Goal: Task Accomplishment & Management: Complete application form

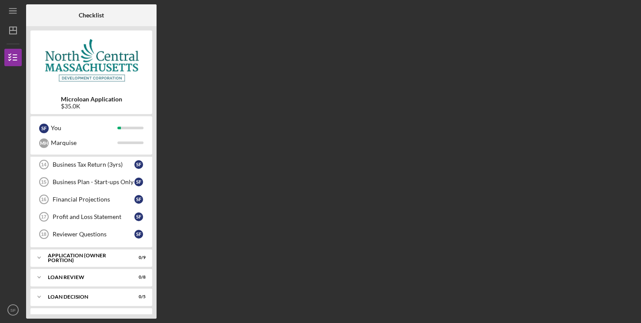
scroll to position [213, 0]
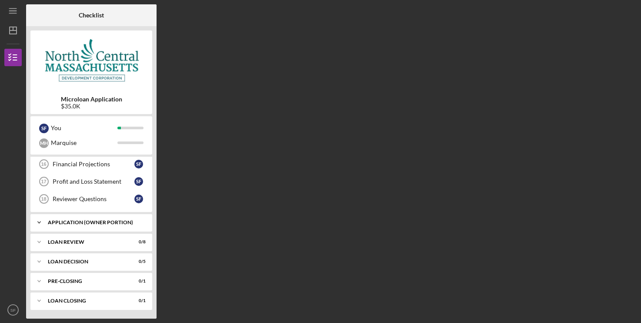
click at [53, 219] on div "Icon/Expander APPLICATION (OWNER PORTION) 0 / 9" at bounding box center [91, 222] width 122 height 17
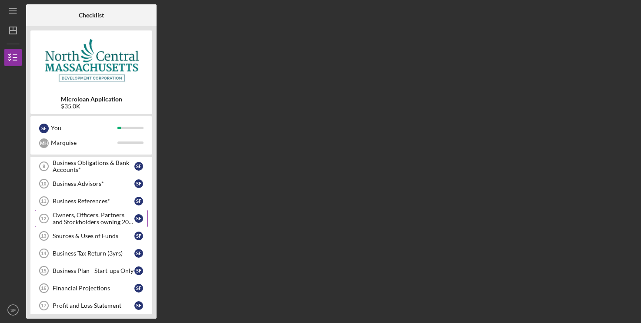
scroll to position [311, 0]
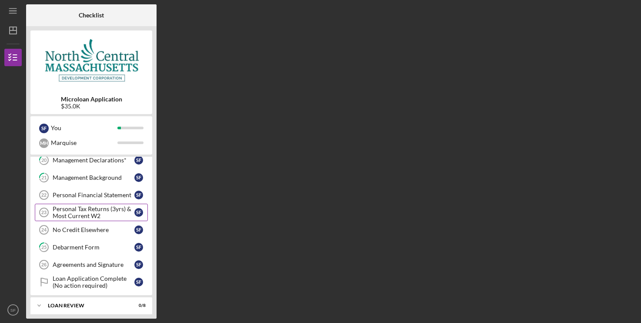
click at [105, 210] on div "Personal Tax Returns (3yrs) & Most Current W2" at bounding box center [94, 212] width 82 height 14
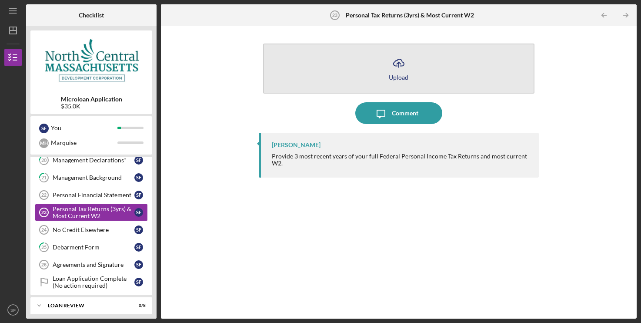
click at [407, 69] on icon "Icon/Upload" at bounding box center [399, 63] width 22 height 22
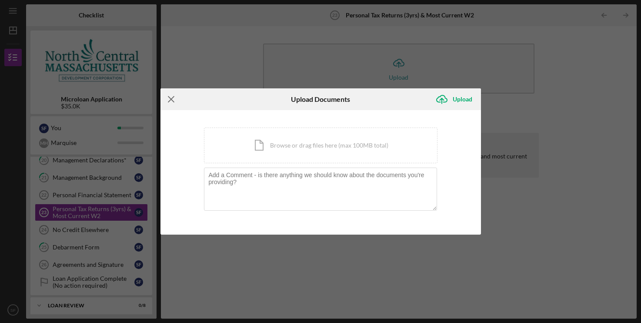
click at [168, 100] on icon "Icon/Menu Close" at bounding box center [172, 99] width 22 height 22
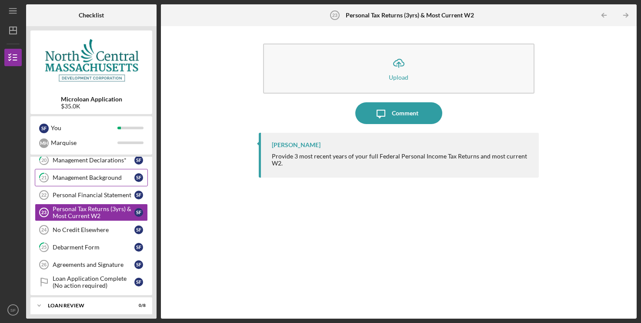
click at [80, 180] on div "Management Background" at bounding box center [94, 177] width 82 height 7
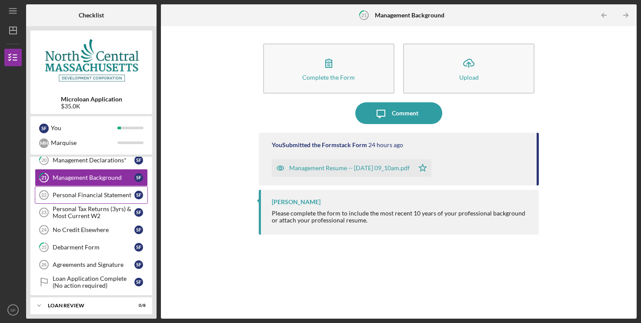
click at [95, 195] on div "Personal Financial Statement" at bounding box center [94, 194] width 82 height 7
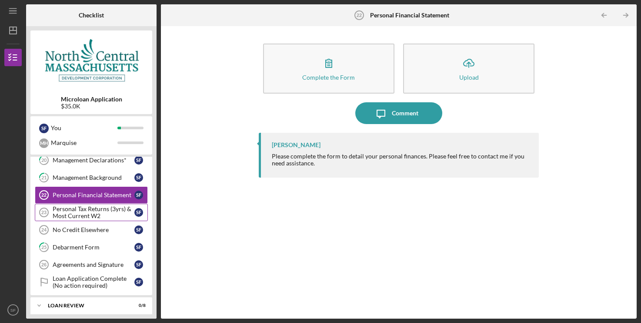
click at [74, 219] on div "Personal Tax Returns (3yrs) & Most Current W2" at bounding box center [94, 212] width 82 height 14
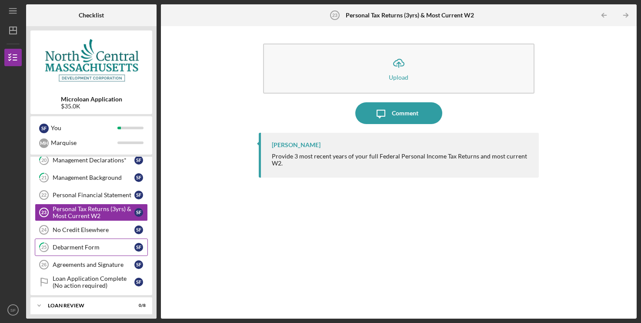
click at [82, 244] on div "Debarment Form" at bounding box center [94, 247] width 82 height 7
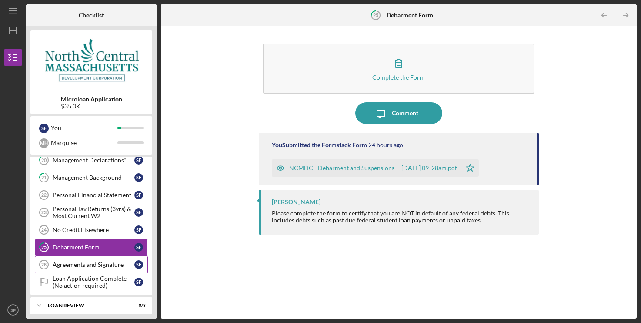
click at [65, 261] on link "Agreements and Signature 26 Agreements and Signature S F" at bounding box center [91, 264] width 113 height 17
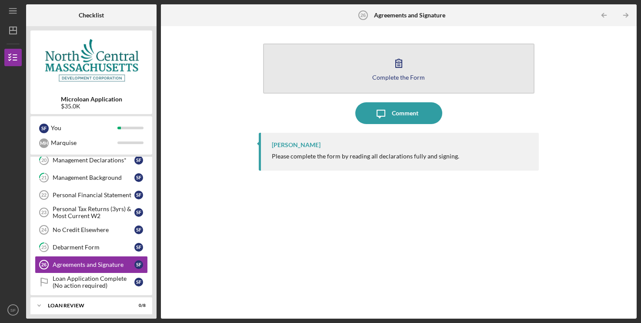
click at [397, 62] on icon "button" at bounding box center [399, 63] width 22 height 22
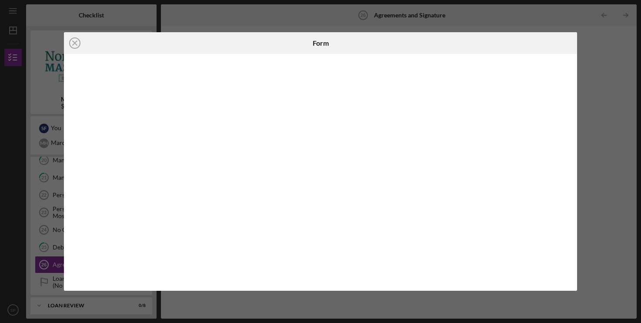
click at [598, 88] on div "Icon/Close Form" at bounding box center [320, 161] width 641 height 323
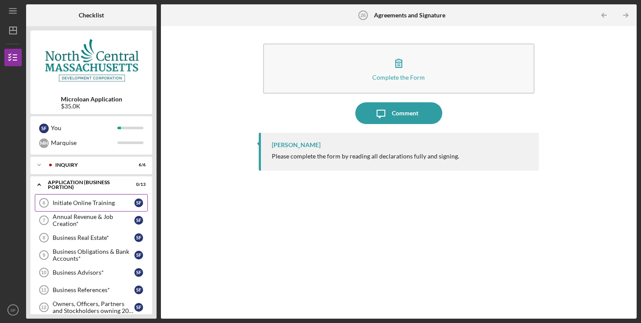
click at [87, 203] on div "Initiate Online Training" at bounding box center [94, 202] width 82 height 7
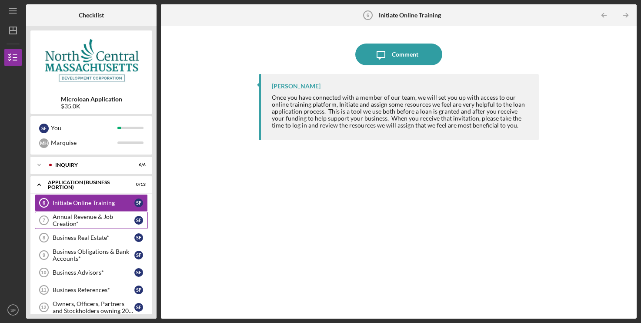
click at [88, 223] on div "Annual Revenue & Job Creation*" at bounding box center [94, 220] width 82 height 14
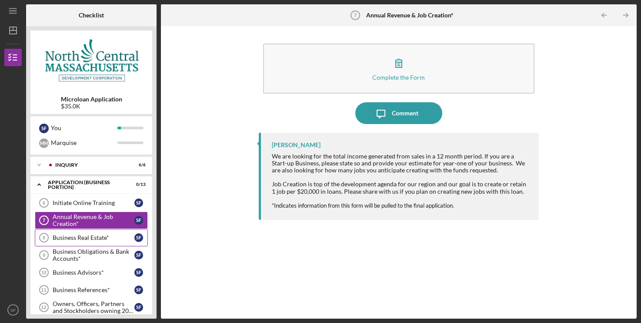
click at [72, 243] on link "Business Real Estate* 8 Business Real Estate* S F" at bounding box center [91, 237] width 113 height 17
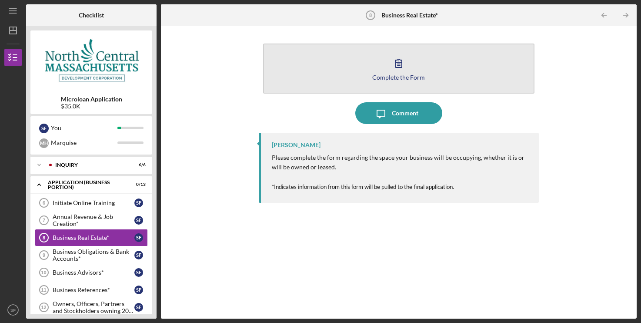
click at [401, 64] on icon "button" at bounding box center [399, 63] width 22 height 22
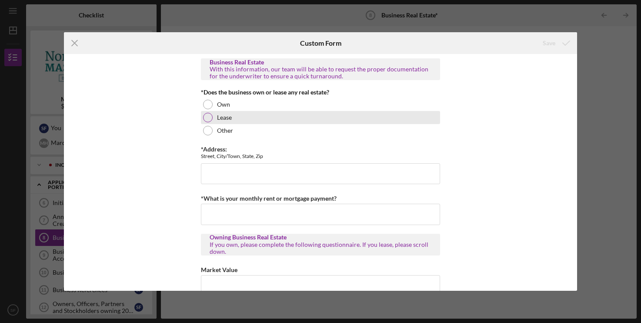
click at [206, 119] on div at bounding box center [208, 118] width 10 height 10
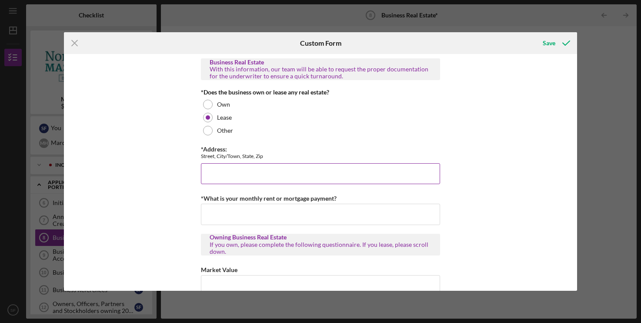
click at [241, 178] on input "*Address:" at bounding box center [320, 173] width 239 height 21
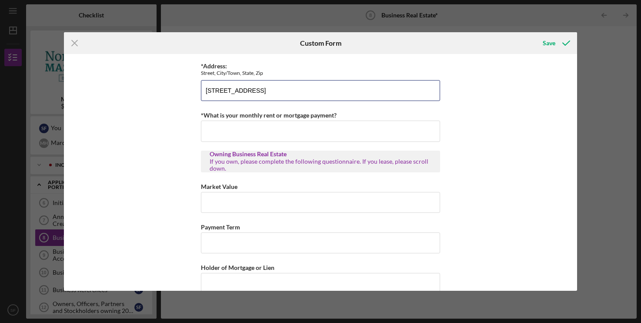
scroll to position [89, 0]
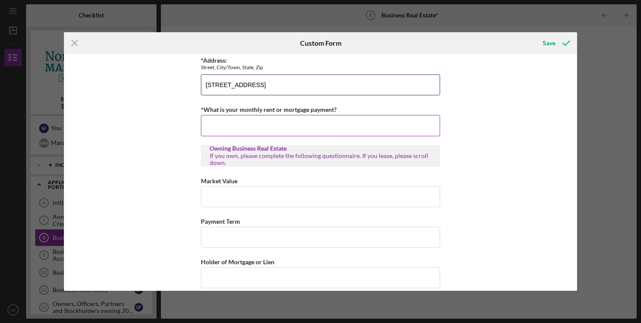
type input "[STREET_ADDRESS]"
click at [288, 113] on label "*What is your monthly rent or mortgage payment?" at bounding box center [269, 109] width 136 height 7
click at [288, 115] on input "*What is your monthly rent or mortgage payment?" at bounding box center [320, 125] width 239 height 21
click at [281, 124] on input "*What is your monthly rent or mortgage payment?" at bounding box center [320, 125] width 239 height 21
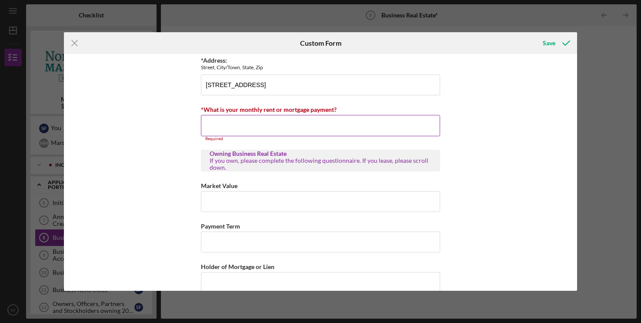
paste input "2383"
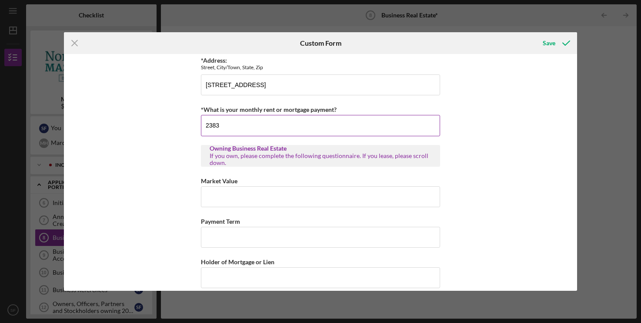
click at [210, 124] on input "2383" at bounding box center [320, 125] width 239 height 21
type input "2,383"
click at [266, 187] on div "Market Value" at bounding box center [320, 191] width 239 height 32
click at [262, 194] on input "Market Value" at bounding box center [320, 196] width 239 height 21
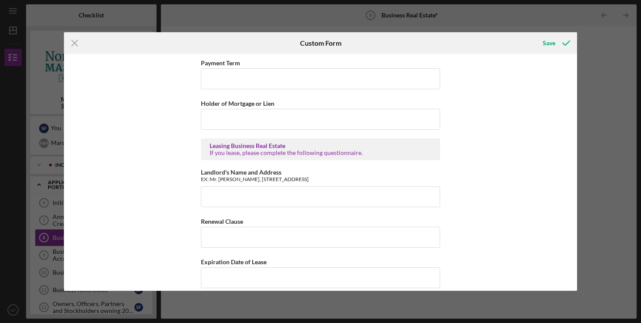
scroll to position [266, 0]
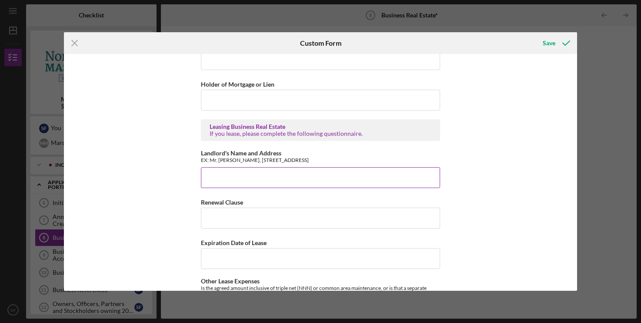
click at [258, 172] on input "Landlord's Name and Address" at bounding box center [320, 177] width 239 height 21
paste input "MSq Redeveloper, LLC ([PERSON_NAME], Principal)"
drag, startPoint x: 274, startPoint y: 179, endPoint x: 358, endPoint y: 179, distance: 84.0
click at [331, 179] on input "MSq Redeveloper, LLC ([PERSON_NAME], Principal)" at bounding box center [320, 177] width 239 height 21
click at [371, 178] on input "MSq Redeveloper, LLC ([PERSON_NAME], Principal)" at bounding box center [320, 177] width 239 height 21
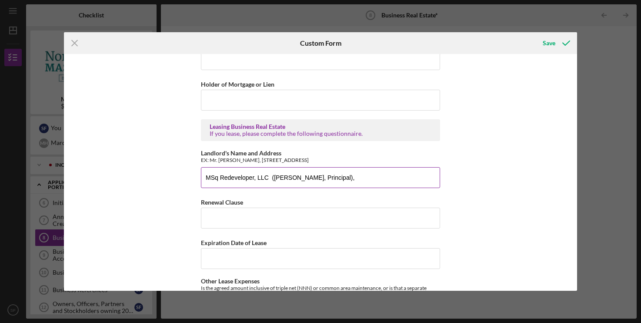
paste input "[GEOGRAPHIC_DATA]"
click at [344, 178] on input "MSq Redeveloper, LLC ([PERSON_NAME], Principal), [GEOGRAPHIC_DATA]" at bounding box center [320, 177] width 239 height 21
paste input "[STREET_ADDRESS]"
type input "MSq Redeveloper, LLC ([PERSON_NAME], Principal), [STREET_ADDRESS]"
click at [257, 216] on input "Renewal Clause" at bounding box center [320, 218] width 239 height 21
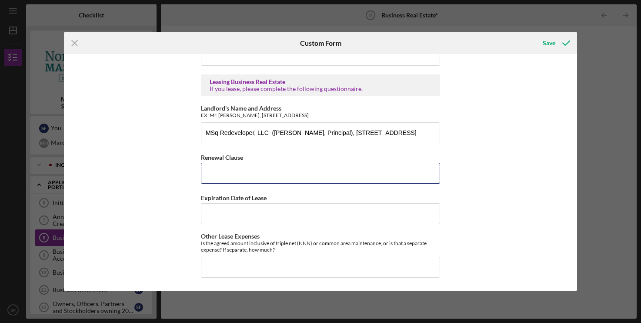
scroll to position [315, 0]
type input "2"
type input "2 5-year renewals offered"
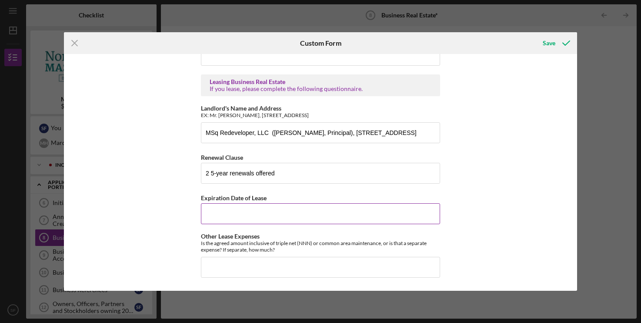
click at [242, 207] on input "Expiration Date of Lease" at bounding box center [320, 213] width 239 height 21
click at [281, 208] on input "Expiration Date of Lease" at bounding box center [320, 213] width 239 height 21
type input "[DATE]"
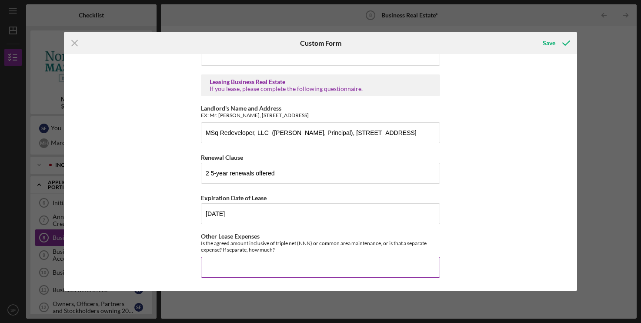
click at [234, 265] on input "Other Lease Expenses" at bounding box center [320, 267] width 239 height 21
type input "Yes, it is inclusive of common area maintenance."
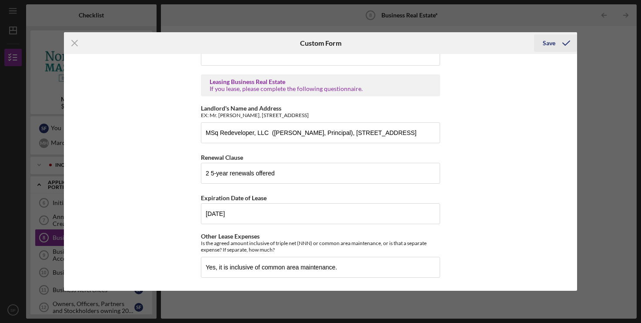
click at [562, 42] on icon "submit" at bounding box center [567, 43] width 22 height 22
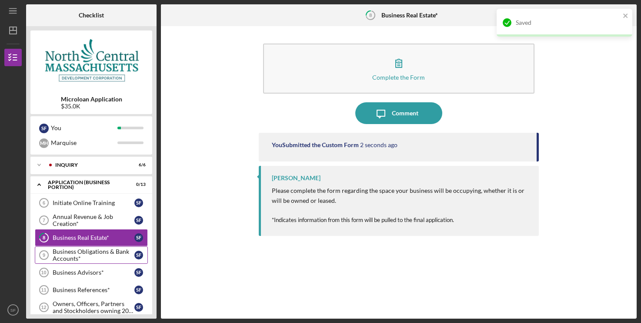
click at [75, 259] on div "Business Obligations & Bank Accounts*" at bounding box center [94, 255] width 82 height 14
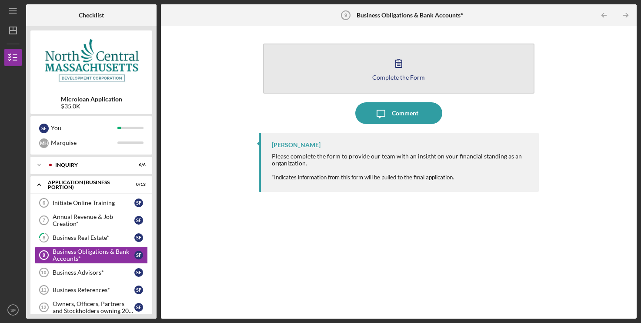
click at [405, 68] on icon "button" at bounding box center [399, 63] width 22 height 22
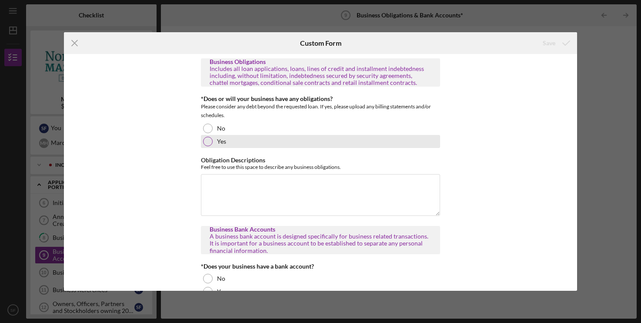
click at [202, 144] on div "Yes" at bounding box center [320, 141] width 239 height 13
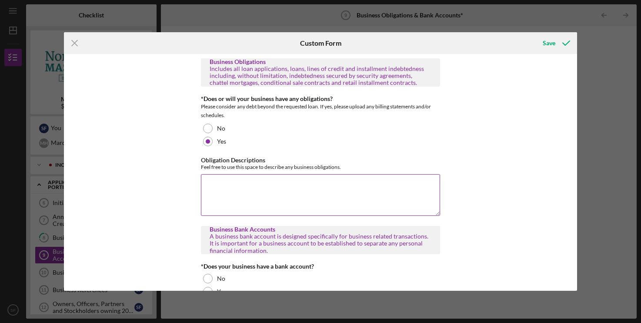
click at [228, 196] on textarea "Obligation Descriptions" at bounding box center [320, 195] width 239 height 42
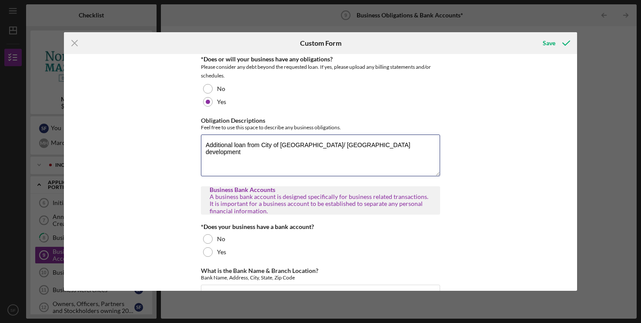
scroll to position [89, 0]
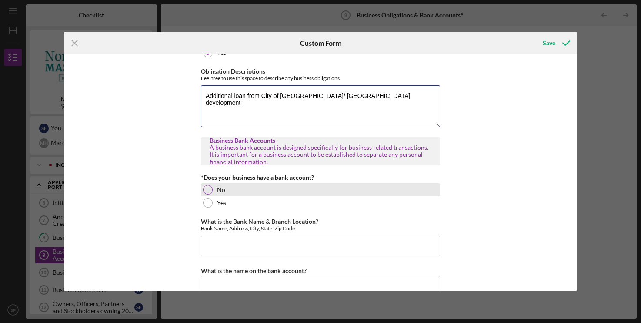
type textarea "Additional loan from City of [GEOGRAPHIC_DATA]/ [GEOGRAPHIC_DATA] development"
click at [208, 190] on div at bounding box center [208, 190] width 10 height 10
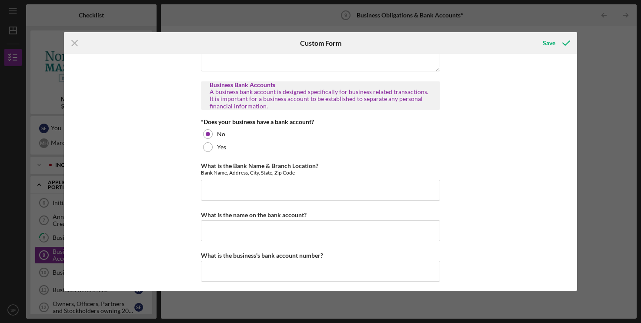
scroll to position [148, 0]
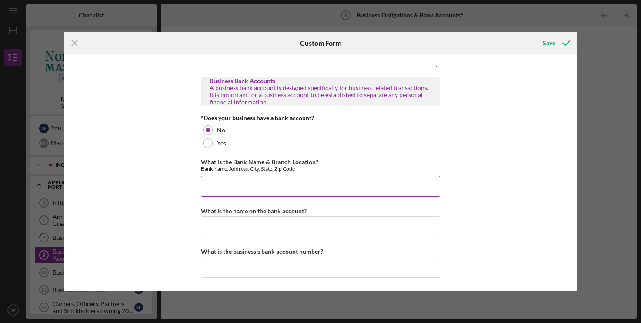
click at [254, 187] on input "What is the Bank Name & Branch Location?" at bounding box center [320, 186] width 239 height 21
type input "C"
click at [272, 186] on input "Currently waiting for DBA, cannot open account yet" at bounding box center [320, 186] width 239 height 21
drag, startPoint x: 396, startPoint y: 187, endPoint x: 131, endPoint y: 162, distance: 267.0
click at [201, 176] on input "Currently waiting for DBA certificate, cannot open account yet" at bounding box center [320, 186] width 239 height 21
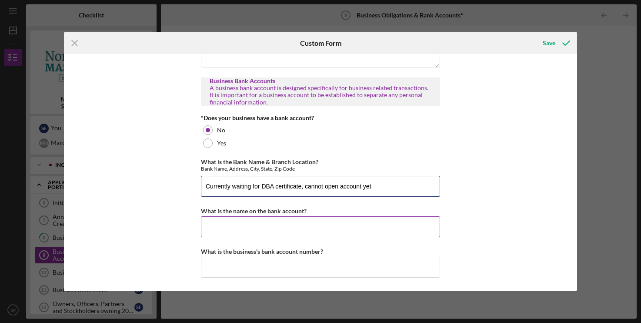
type input "Currently waiting for DBA certificate, cannot open account yet"
click at [283, 233] on input "What is the name on the bank account?" at bounding box center [320, 226] width 239 height 21
paste input "Currently waiting for DBA certificate, cannot open account yet"
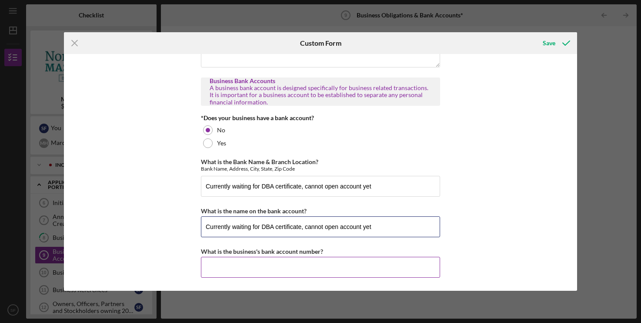
type input "Currently waiting for DBA certificate, cannot open account yet"
click at [262, 262] on input "What is the business's bank account number?" at bounding box center [320, 267] width 239 height 21
paste input "Currently waiting for DBA certificate, cannot open account yet"
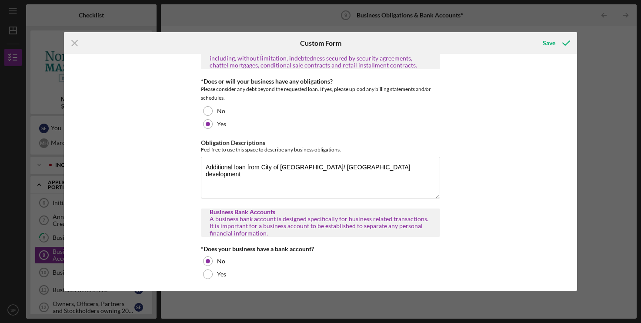
scroll to position [0, 0]
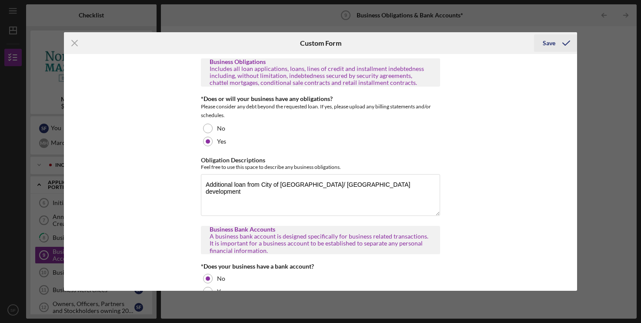
type input "Currently waiting for DBA certificate, cannot open account yet"
click at [564, 47] on icon "submit" at bounding box center [567, 43] width 22 height 22
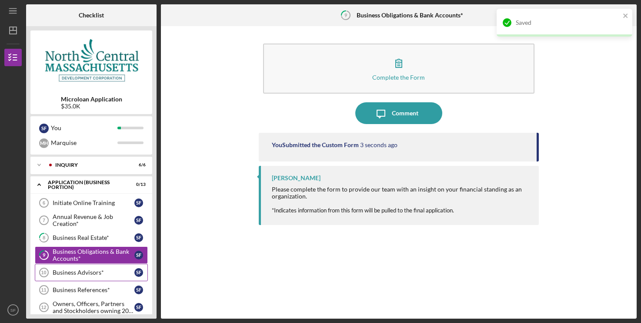
click at [86, 273] on div "Business Advisors*" at bounding box center [94, 272] width 82 height 7
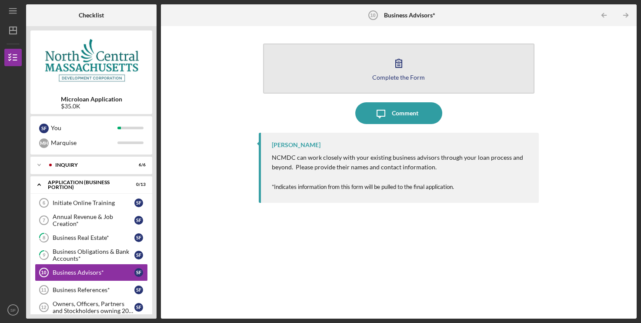
click at [402, 67] on icon "button" at bounding box center [399, 63] width 6 height 8
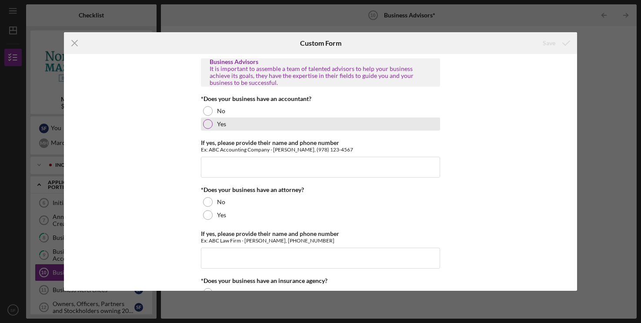
click at [207, 123] on div at bounding box center [208, 124] width 10 height 10
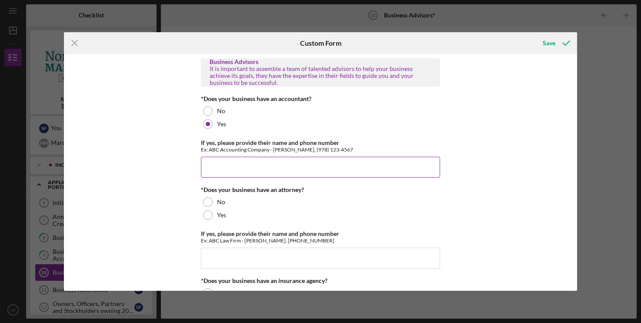
click at [249, 167] on input "If yes, please provide their name and phone number" at bounding box center [320, 167] width 239 height 21
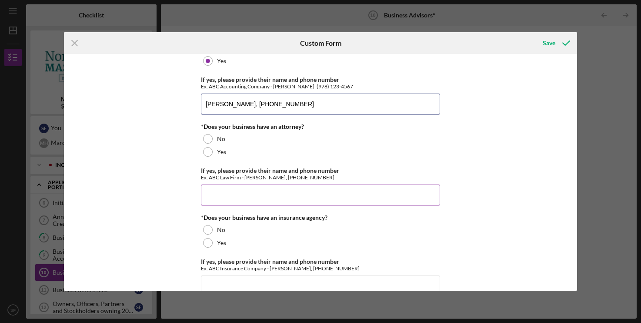
scroll to position [89, 0]
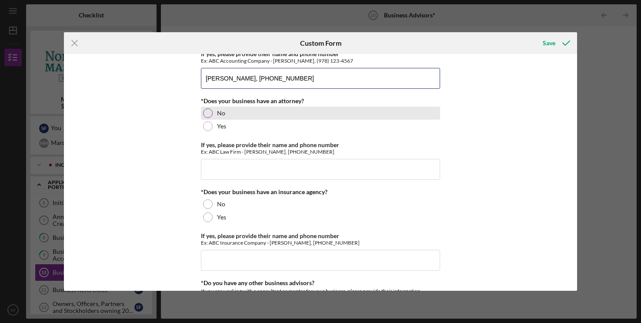
type input "[PERSON_NAME], [PHONE_NUMBER]"
click at [209, 114] on div at bounding box center [208, 113] width 10 height 10
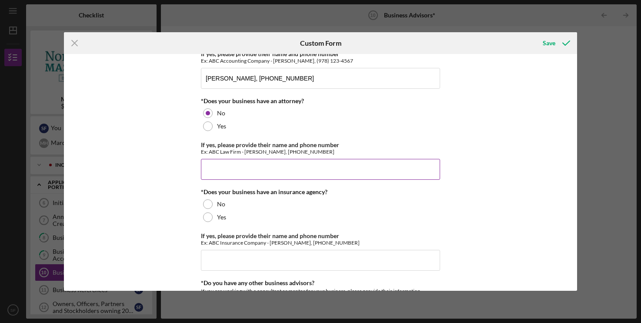
click at [266, 174] on input "If yes, please provide their name and phone number" at bounding box center [320, 169] width 239 height 21
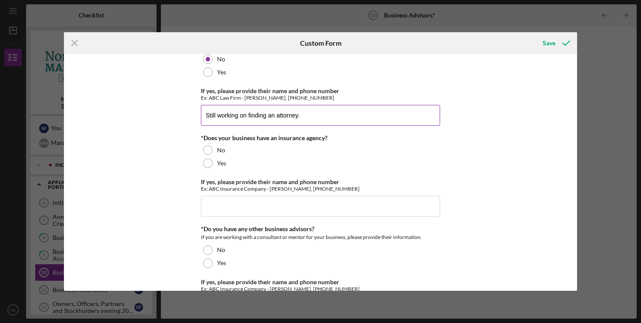
scroll to position [177, 0]
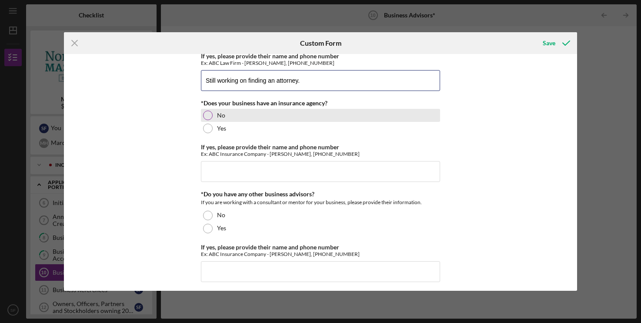
type input "Still working on finding an attorney."
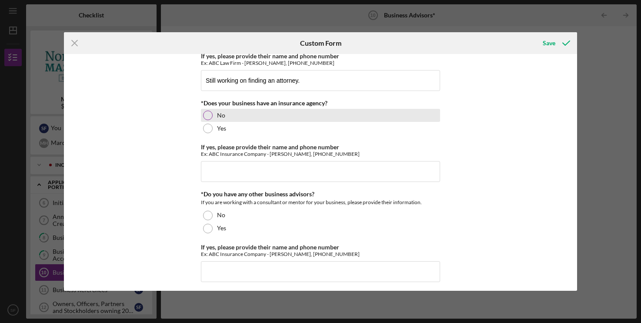
click at [207, 115] on div at bounding box center [208, 115] width 10 height 10
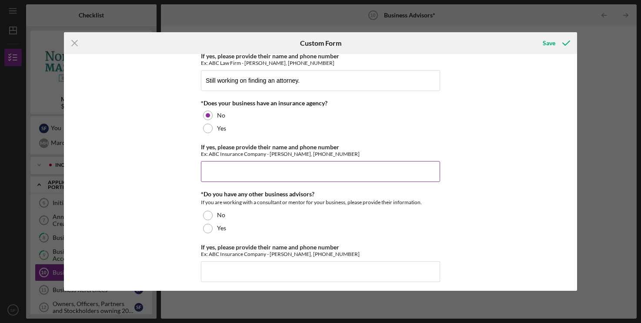
click at [249, 176] on input "If yes, please provide their name and phone number" at bounding box center [320, 171] width 239 height 21
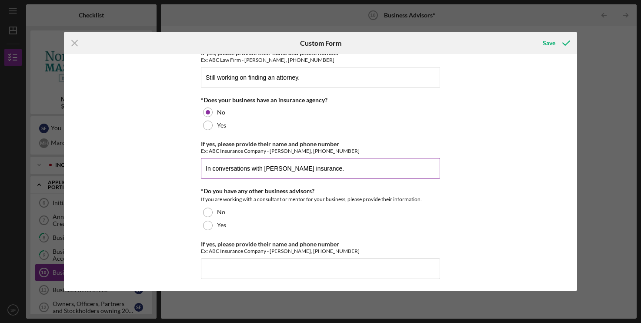
scroll to position [183, 0]
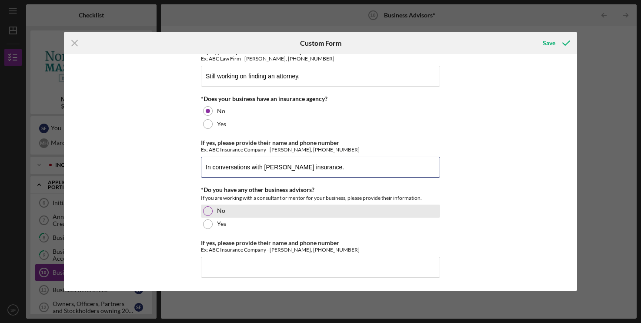
type input "In conversations with [PERSON_NAME] insurance."
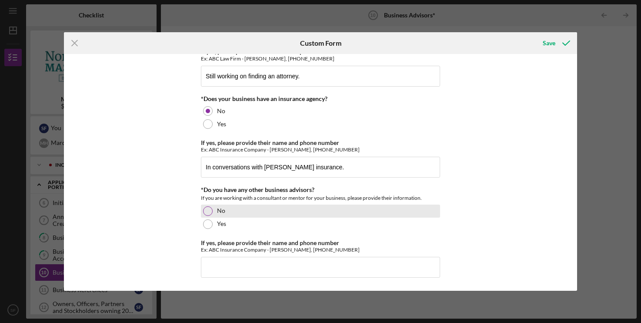
click at [206, 210] on div at bounding box center [208, 211] width 10 height 10
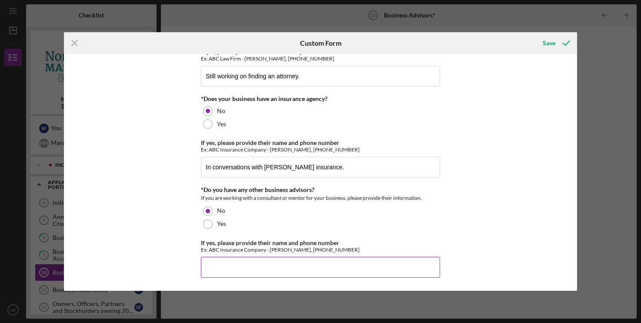
click at [237, 269] on input "If yes, please provide their name and phone number" at bounding box center [320, 267] width 239 height 21
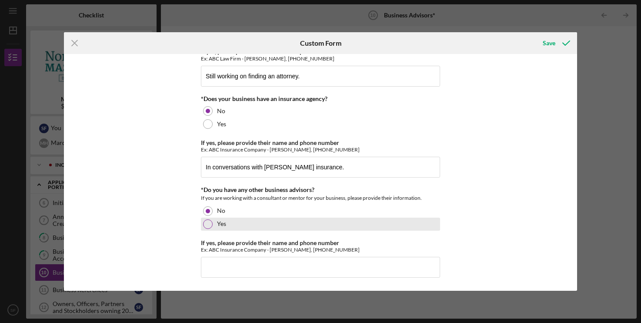
click at [259, 224] on div "Yes" at bounding box center [320, 224] width 239 height 13
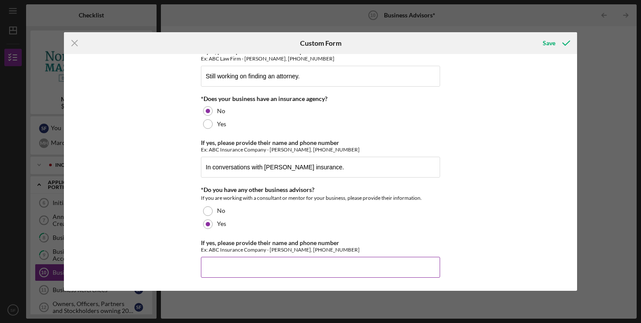
click at [232, 263] on input "If yes, please provide their name and phone number" at bounding box center [320, 267] width 239 height 21
type input "S"
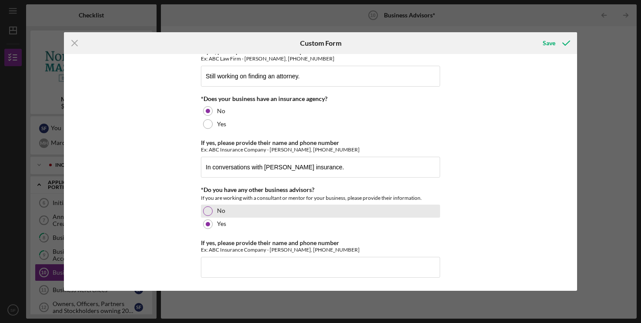
click at [208, 211] on div at bounding box center [208, 211] width 10 height 10
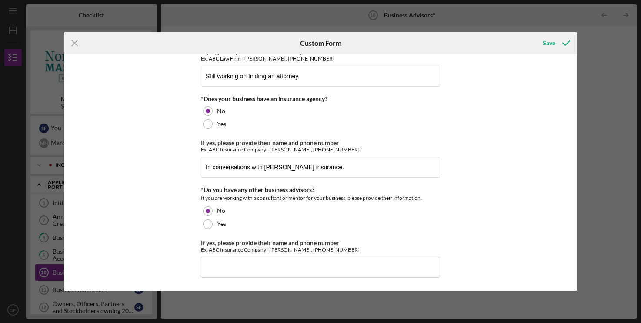
click at [487, 205] on div "Business Advisors It is important to assemble a team of talented advisors to he…" at bounding box center [320, 172] width 513 height 237
click at [558, 45] on icon "submit" at bounding box center [567, 43] width 22 height 22
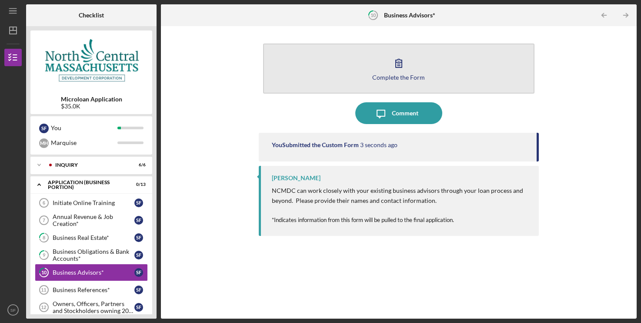
click at [410, 69] on button "Complete the Form Form" at bounding box center [398, 69] width 271 height 50
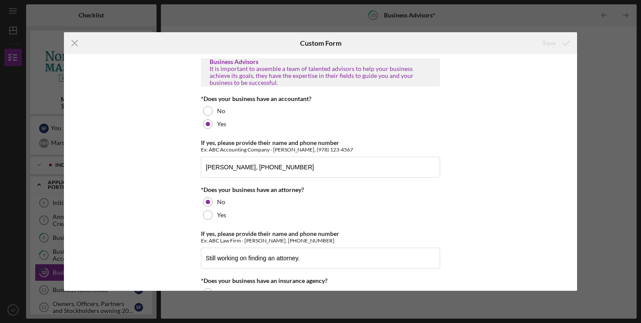
scroll to position [183, 0]
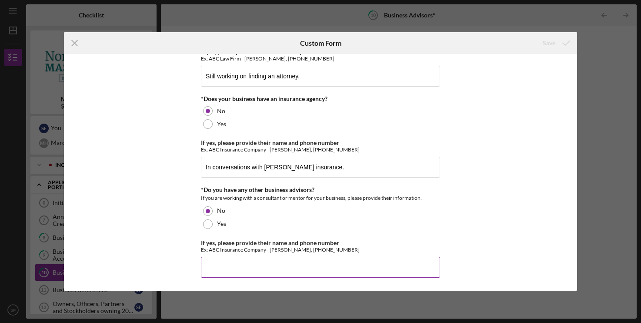
click at [250, 268] on input "If yes, please provide their name and phone number" at bounding box center [320, 267] width 239 height 21
drag, startPoint x: 245, startPoint y: 267, endPoint x: 227, endPoint y: 266, distance: 17.9
click at [227, 266] on input "Does Nueview count? [PERSON_NAME] has been very helpful if Nueview" at bounding box center [320, 267] width 239 height 21
drag, startPoint x: 386, startPoint y: 268, endPoint x: 285, endPoint y: 265, distance: 101.8
click at [285, 265] on input "Does Newvue count? [PERSON_NAME] has been very helpful if Nueview" at bounding box center [320, 267] width 239 height 21
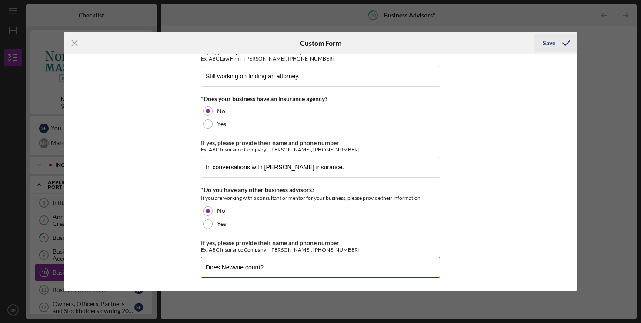
type input "Does Newvue count?"
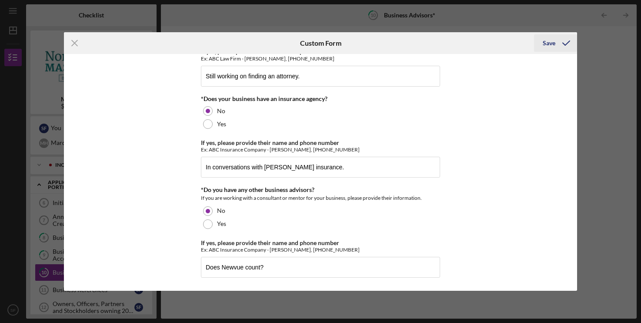
click at [560, 43] on icon "submit" at bounding box center [567, 43] width 22 height 22
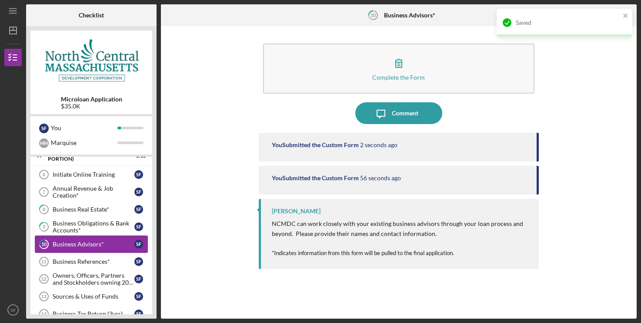
scroll to position [44, 0]
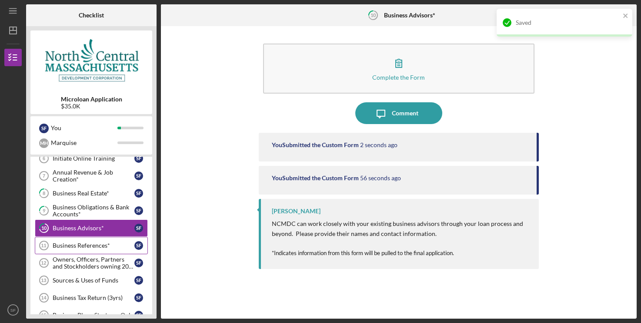
click at [78, 247] on div "Business References*" at bounding box center [94, 245] width 82 height 7
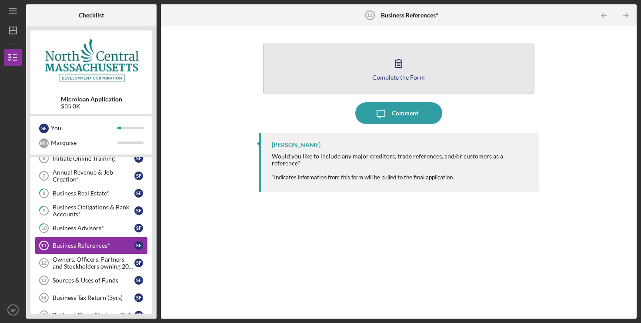
click at [418, 73] on button "Complete the Form Form" at bounding box center [398, 69] width 271 height 50
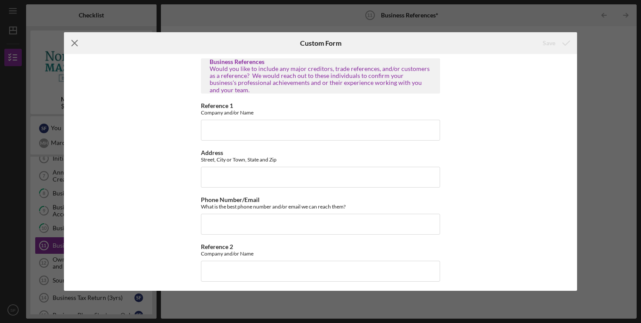
click at [74, 41] on icon "Icon/Menu Close" at bounding box center [75, 43] width 22 height 22
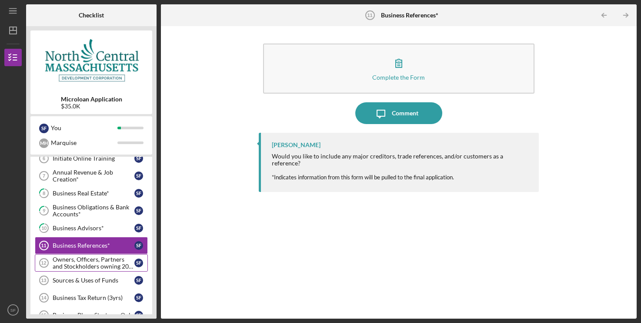
click at [79, 263] on div "Owners, Officers, Partners and Stockholders owning 20% or more*" at bounding box center [94, 263] width 82 height 14
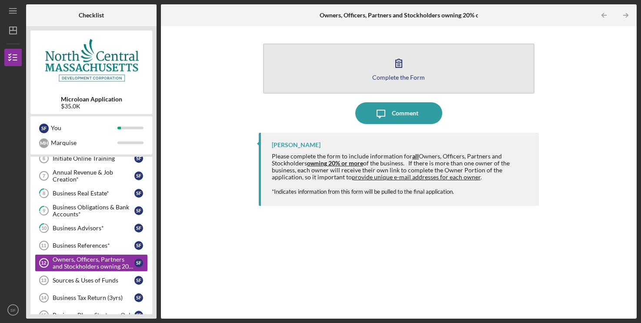
click at [400, 67] on icon "button" at bounding box center [399, 63] width 22 height 22
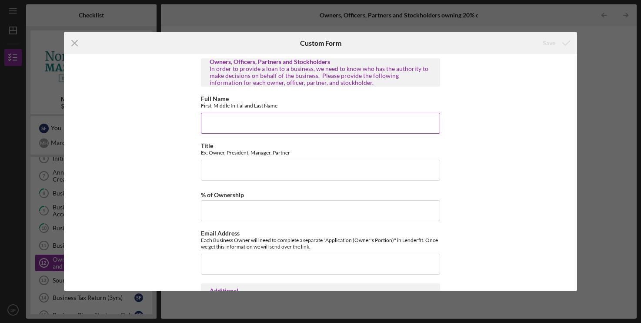
click at [222, 120] on input "Full Name" at bounding box center [320, 123] width 239 height 21
type input "[PERSON_NAME]"
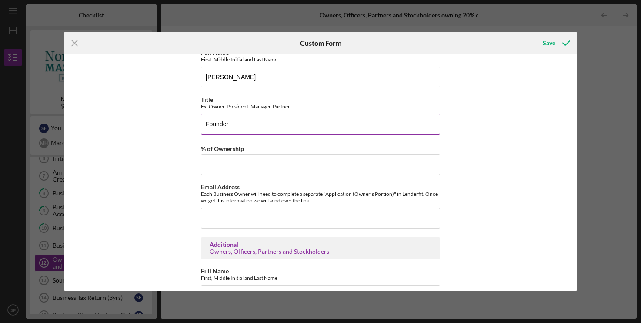
scroll to position [89, 0]
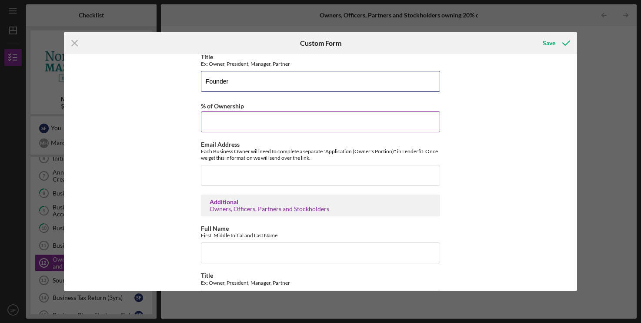
type input "Founder"
click at [272, 121] on input "% of Ownership" at bounding box center [320, 121] width 239 height 21
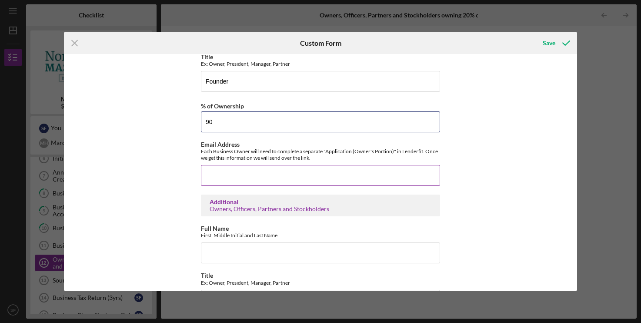
type input "90"
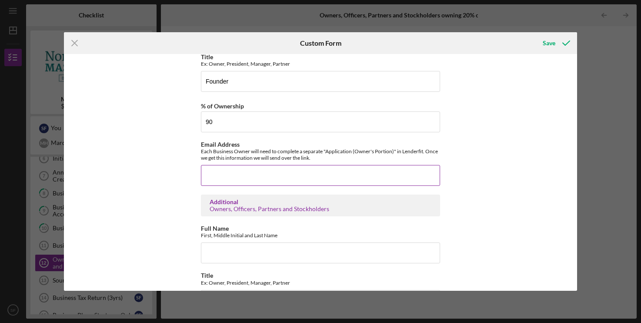
click at [288, 176] on input "Email Address" at bounding box center [320, 175] width 239 height 21
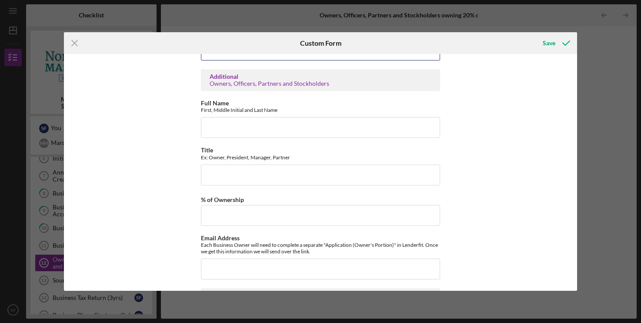
scroll to position [0, 0]
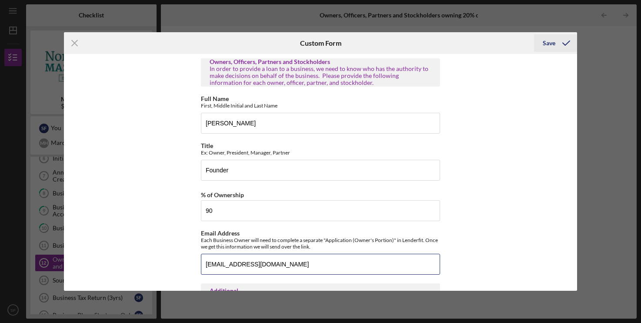
type input "[EMAIL_ADDRESS][DOMAIN_NAME]"
click at [560, 44] on icon "submit" at bounding box center [567, 43] width 22 height 22
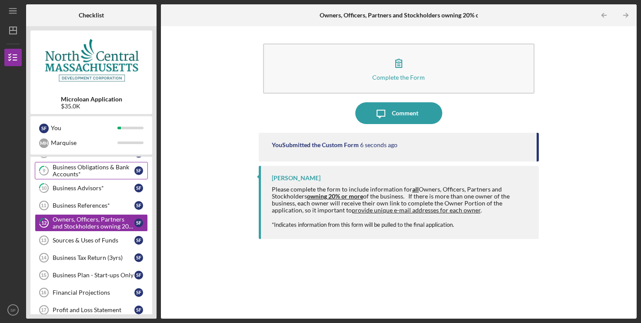
scroll to position [133, 0]
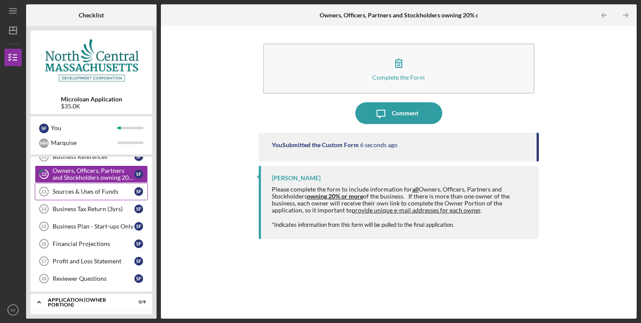
click at [89, 195] on div "Sources & Uses of Funds" at bounding box center [94, 191] width 82 height 7
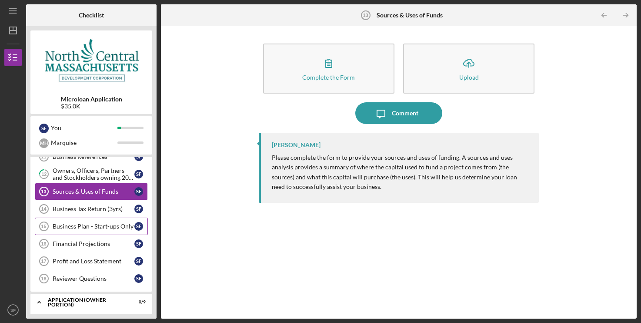
click at [80, 228] on div "Business Plan - Start-ups Only" at bounding box center [94, 226] width 82 height 7
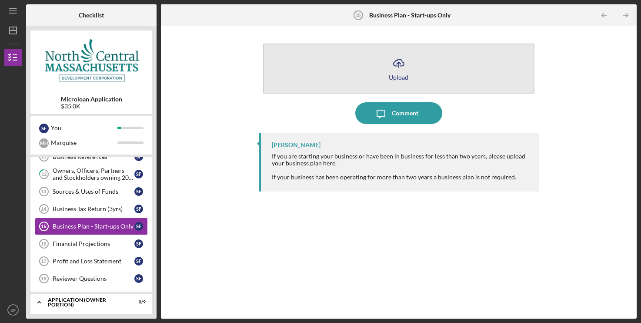
click at [406, 72] on icon "Icon/Upload" at bounding box center [399, 63] width 22 height 22
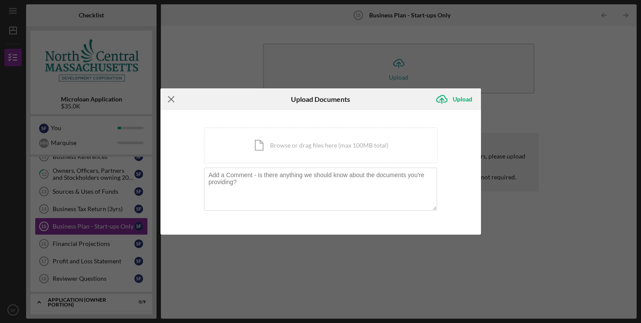
click at [173, 99] on icon "Icon/Menu Close" at bounding box center [172, 99] width 22 height 22
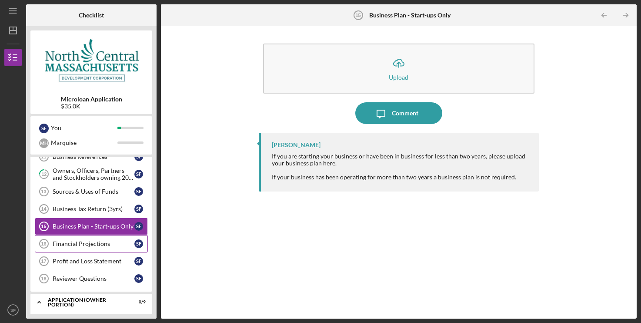
click at [82, 246] on div "Financial Projections" at bounding box center [94, 243] width 82 height 7
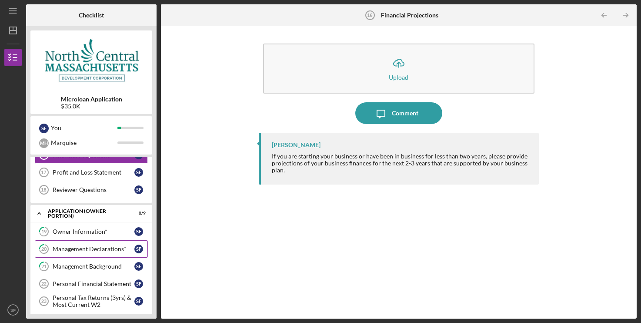
scroll to position [266, 0]
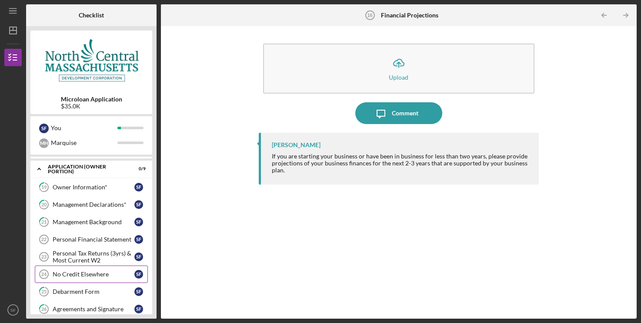
click at [88, 271] on div "No Credit Elsewhere" at bounding box center [94, 274] width 82 height 7
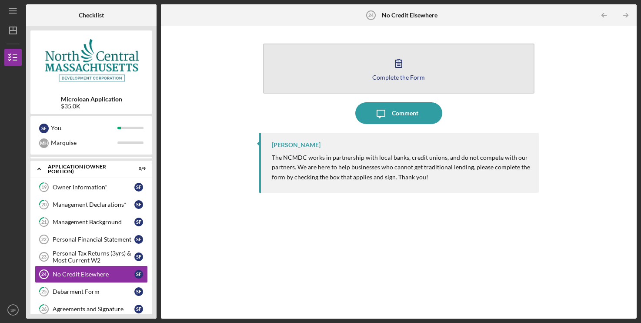
click at [408, 64] on icon "button" at bounding box center [399, 63] width 22 height 22
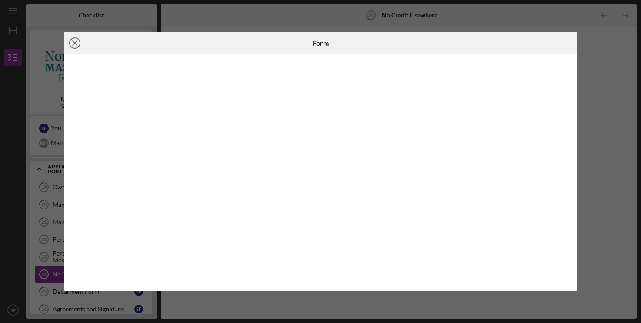
click at [77, 47] on icon "Icon/Close" at bounding box center [75, 43] width 22 height 22
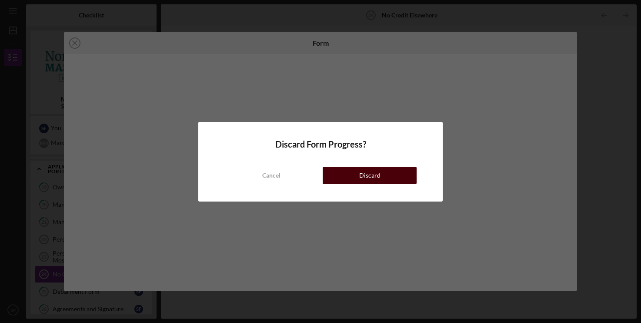
click at [368, 175] on div "Discard" at bounding box center [369, 175] width 21 height 17
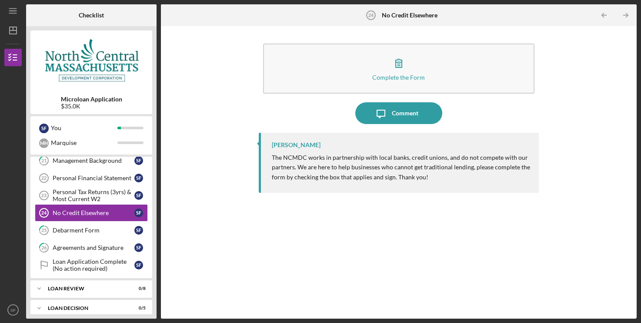
scroll to position [285, 0]
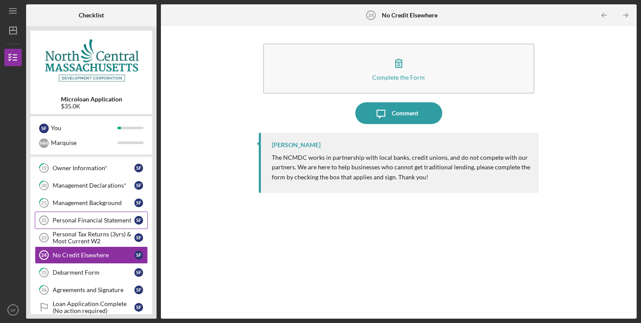
click at [100, 222] on div "Personal Financial Statement" at bounding box center [94, 220] width 82 height 7
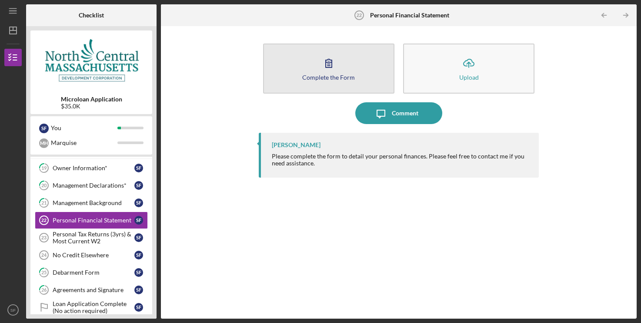
click at [352, 71] on button "Complete the Form Form" at bounding box center [328, 69] width 131 height 50
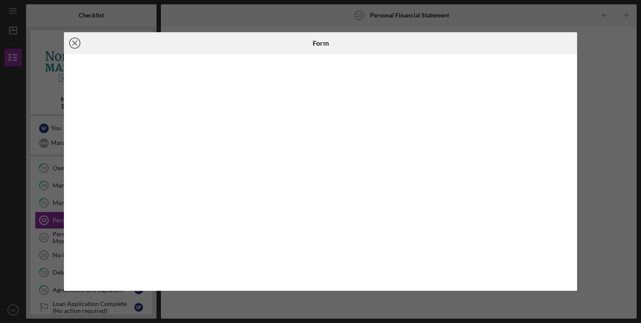
click at [76, 45] on icon "Icon/Close" at bounding box center [75, 43] width 22 height 22
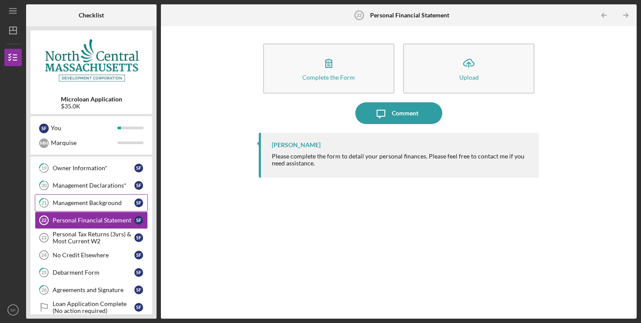
click at [104, 206] on div "Management Background" at bounding box center [94, 202] width 82 height 7
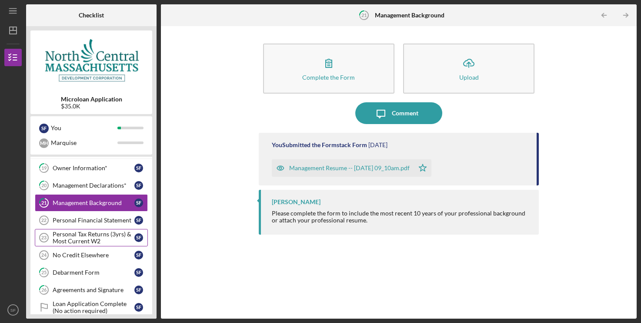
click at [88, 239] on div "Personal Tax Returns (3yrs) & Most Current W2" at bounding box center [94, 238] width 82 height 14
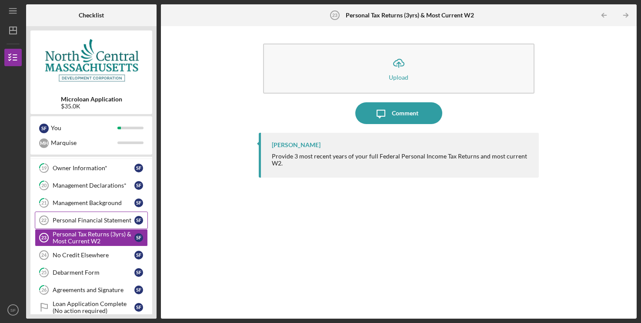
click at [89, 214] on link "Personal Financial Statement 22 Personal Financial Statement S F" at bounding box center [91, 219] width 113 height 17
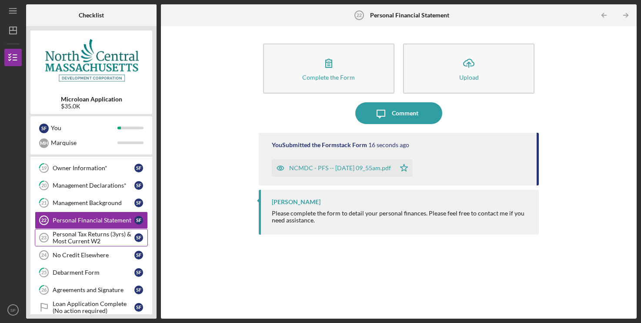
click at [71, 238] on div "Personal Tax Returns (3yrs) & Most Current W2" at bounding box center [94, 238] width 82 height 14
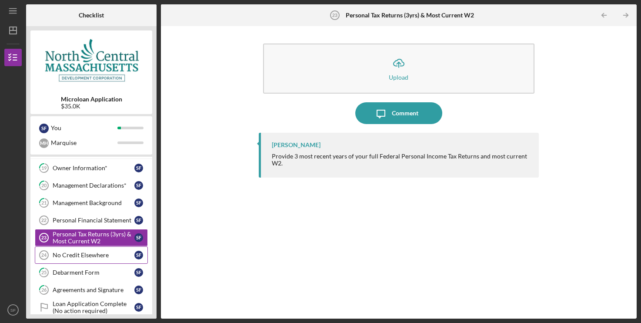
click at [56, 256] on div "No Credit Elsewhere" at bounding box center [94, 254] width 82 height 7
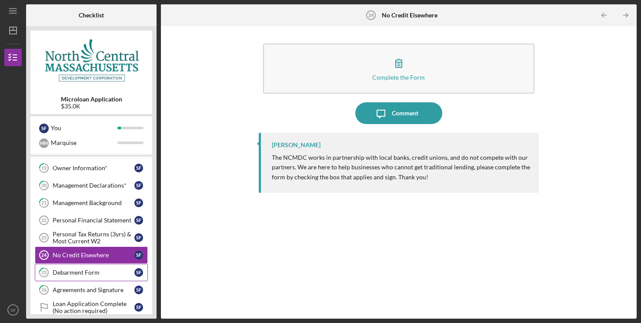
click at [67, 270] on div "Debarment Form" at bounding box center [94, 272] width 82 height 7
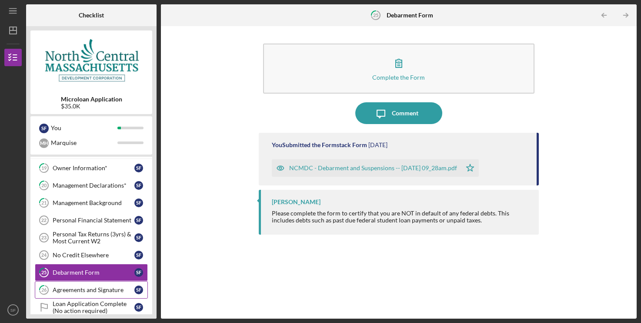
click at [72, 292] on div "Agreements and Signature" at bounding box center [94, 289] width 82 height 7
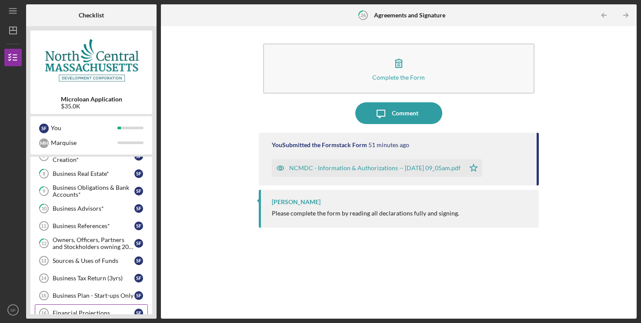
scroll to position [64, 0]
click at [79, 229] on div "Business References*" at bounding box center [94, 226] width 82 height 7
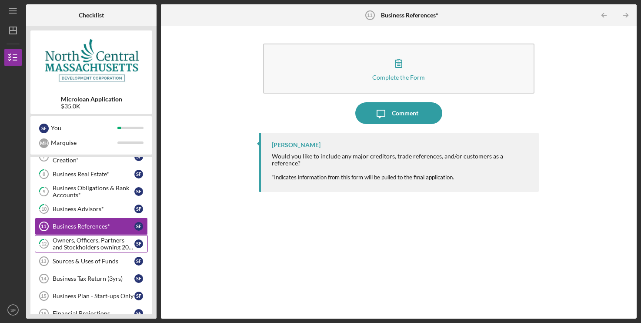
click at [80, 244] on div "Owners, Officers, Partners and Stockholders owning 20% or more*" at bounding box center [94, 244] width 82 height 14
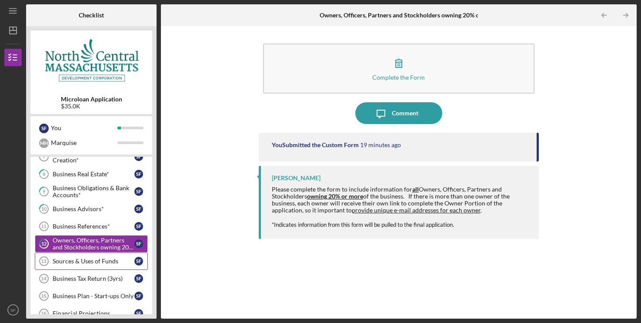
click at [75, 262] on div "Sources & Uses of Funds" at bounding box center [94, 261] width 82 height 7
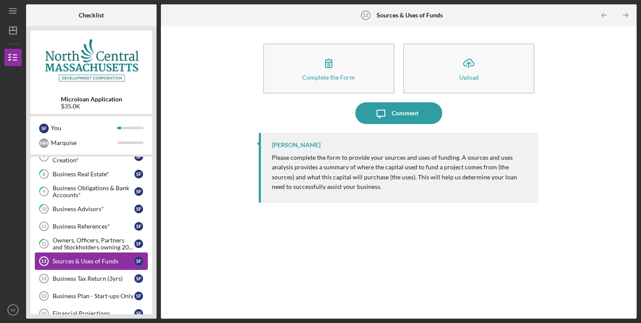
scroll to position [108, 0]
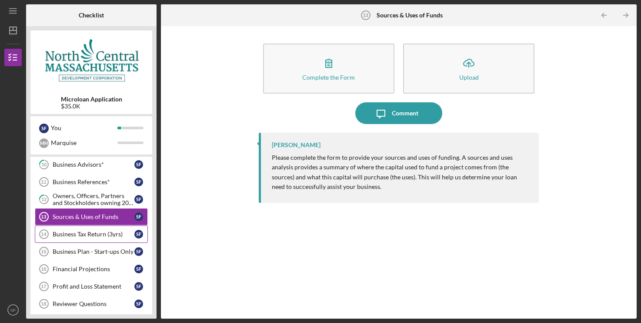
click at [73, 236] on div "Business Tax Return (3yrs)" at bounding box center [94, 234] width 82 height 7
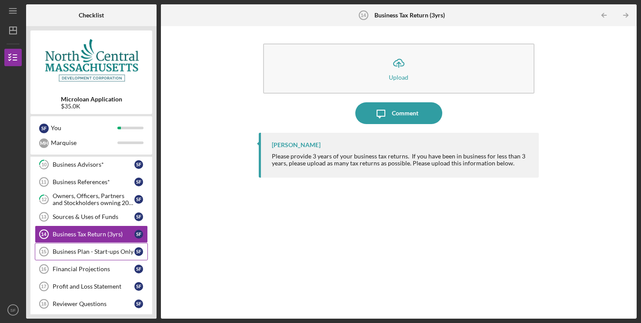
click at [74, 250] on div "Business Plan - Start-ups Only" at bounding box center [94, 251] width 82 height 7
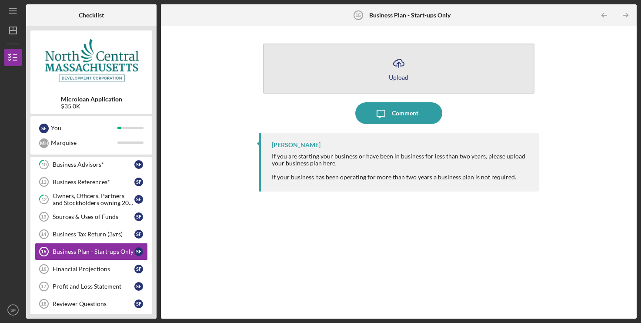
click at [397, 63] on icon "Icon/Upload" at bounding box center [399, 63] width 22 height 22
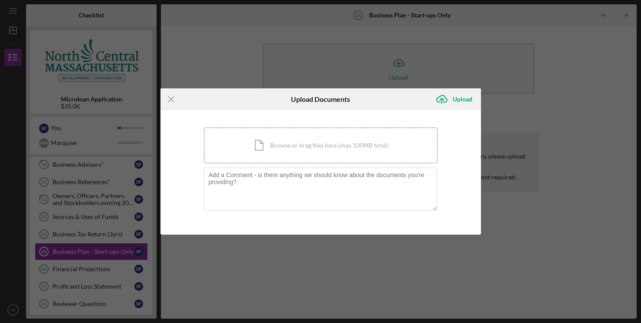
click at [295, 142] on div "Icon/Document Browse or drag files here (max 100MB total) Tap to choose files o…" at bounding box center [321, 145] width 234 height 36
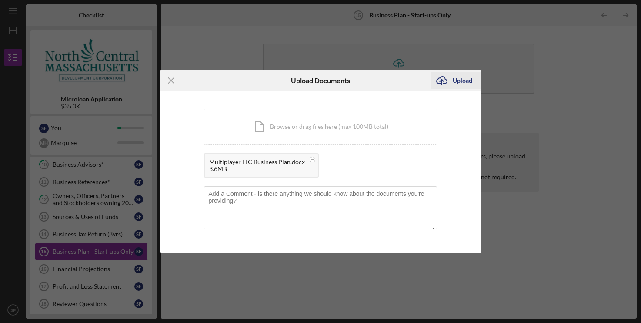
click at [456, 80] on div "Upload" at bounding box center [463, 80] width 20 height 17
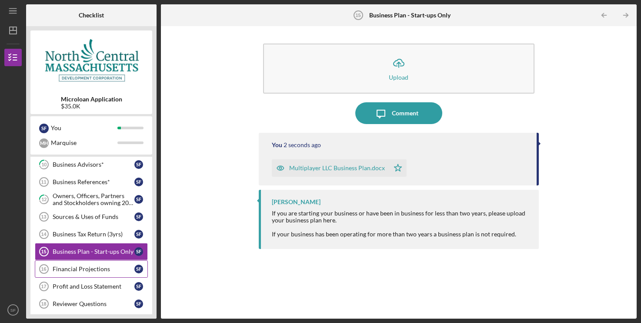
click at [76, 268] on div "Financial Projections" at bounding box center [94, 268] width 82 height 7
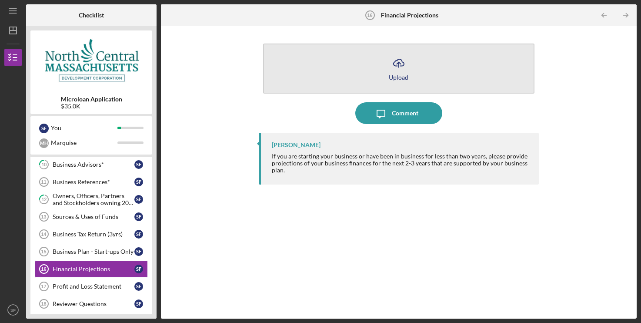
click at [393, 63] on icon "Icon/Upload" at bounding box center [399, 63] width 22 height 22
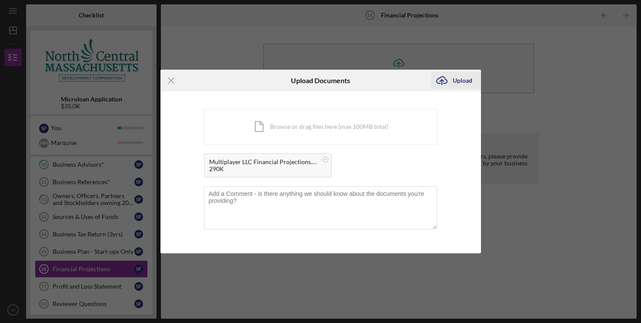
click at [465, 80] on div "Upload" at bounding box center [463, 80] width 20 height 17
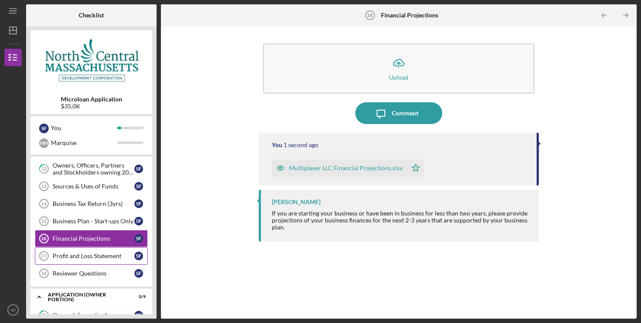
scroll to position [152, 0]
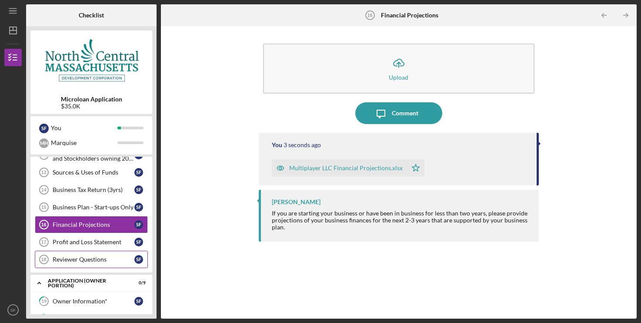
click at [74, 260] on div "Reviewer Questions" at bounding box center [94, 259] width 82 height 7
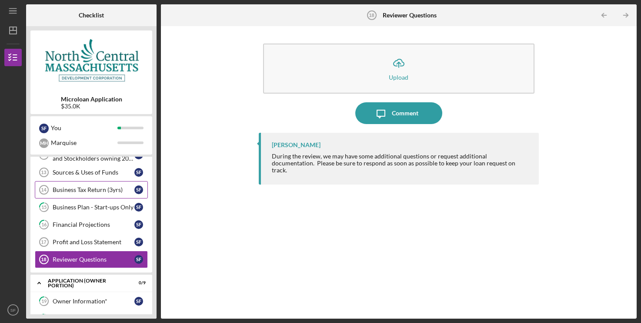
click at [87, 192] on div "Business Tax Return (3yrs)" at bounding box center [94, 189] width 82 height 7
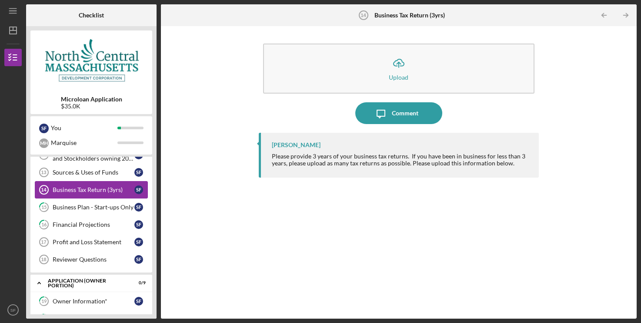
scroll to position [108, 0]
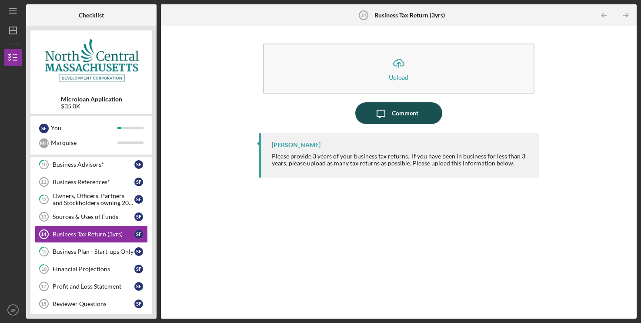
click at [404, 116] on div "Comment" at bounding box center [405, 113] width 27 height 22
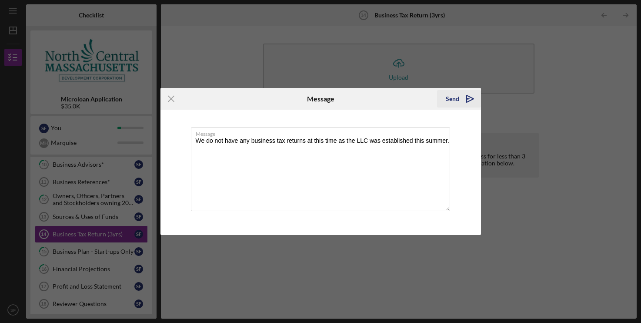
type textarea "We do not have any business tax returns at this time as the LLC was established…"
click at [460, 104] on icon "Icon/icon-invite-send" at bounding box center [470, 99] width 22 height 22
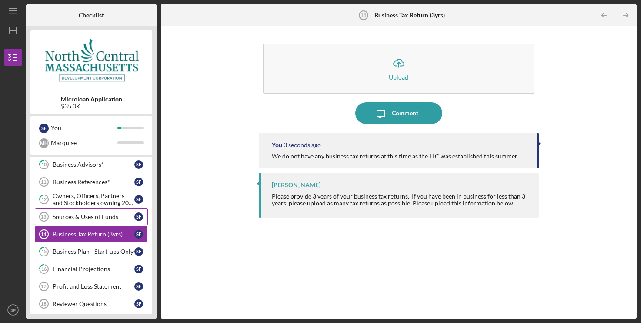
click at [91, 213] on link "Sources & Uses of Funds 13 Sources & Uses of Funds S F" at bounding box center [91, 216] width 113 height 17
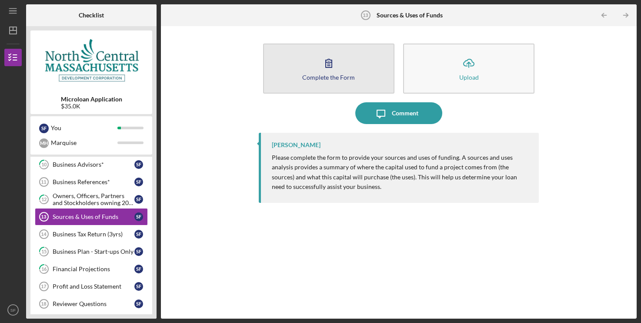
click at [328, 74] on div "Complete the Form" at bounding box center [328, 77] width 53 height 7
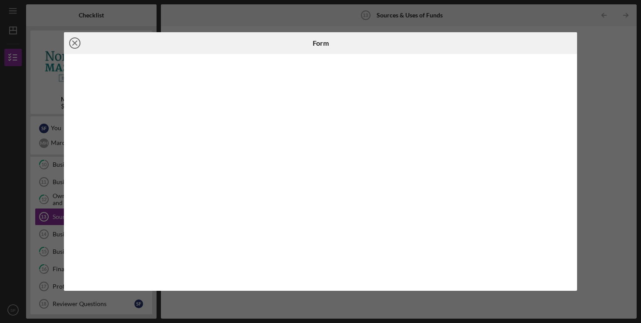
click at [77, 49] on icon "Icon/Close" at bounding box center [75, 43] width 22 height 22
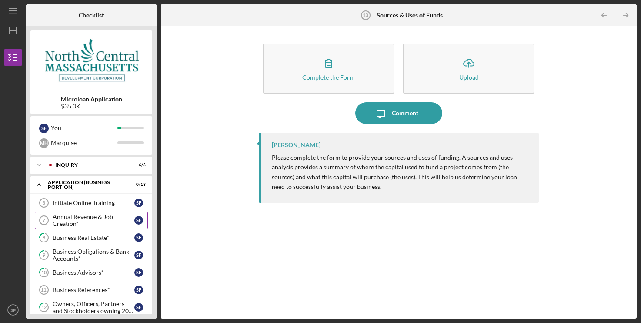
click at [87, 219] on div "Annual Revenue & Job Creation*" at bounding box center [94, 220] width 82 height 14
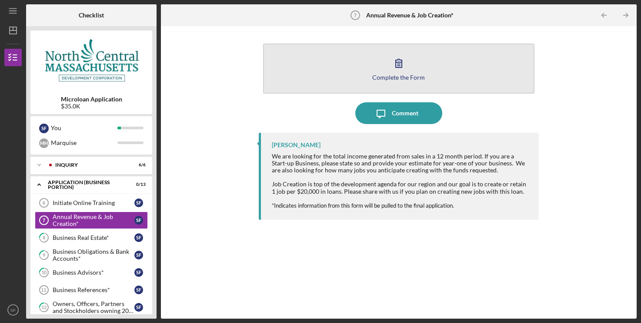
click at [398, 65] on icon "button" at bounding box center [399, 63] width 22 height 22
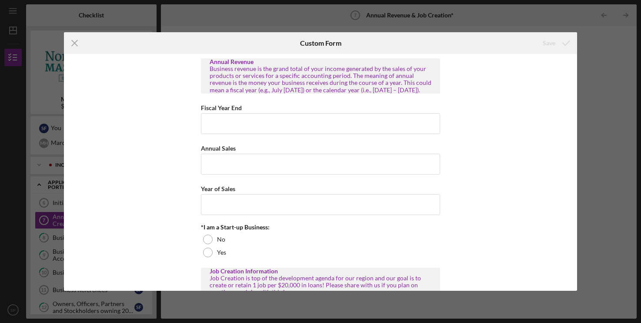
scroll to position [44, 0]
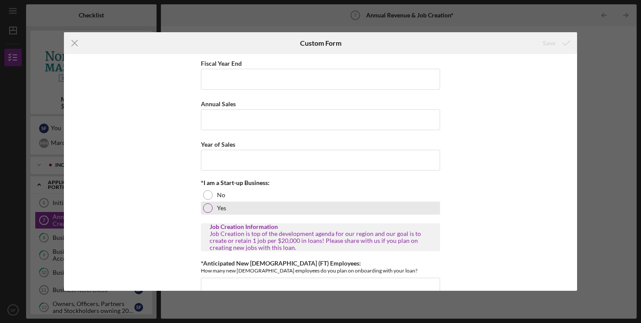
click at [208, 213] on div at bounding box center [208, 208] width 10 height 10
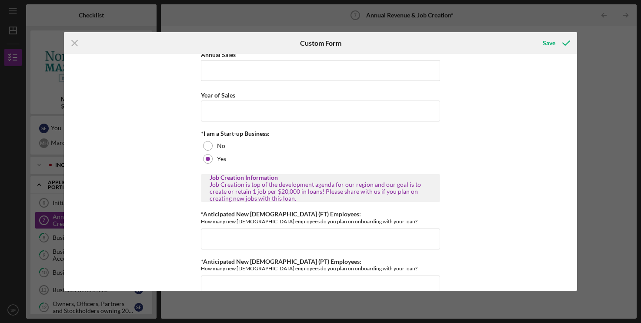
scroll to position [121, 0]
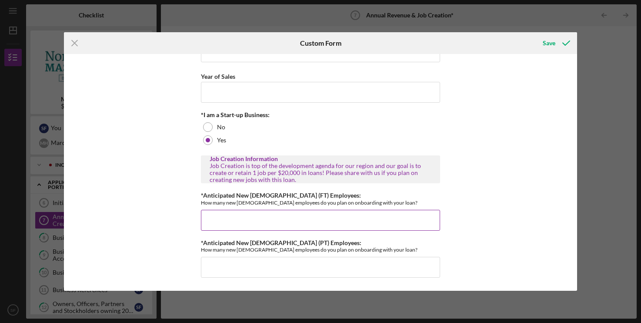
click at [233, 214] on input "*Anticipated New [DEMOGRAPHIC_DATA] (FT) Employees:" at bounding box center [320, 220] width 239 height 21
click at [232, 214] on input "*Anticipated New [DEMOGRAPHIC_DATA] (FT) Employees:" at bounding box center [320, 220] width 239 height 21
click at [230, 215] on input "*Anticipated New [DEMOGRAPHIC_DATA] (FT) Employees:" at bounding box center [320, 220] width 239 height 21
click at [223, 218] on input "*Anticipated New [DEMOGRAPHIC_DATA] (FT) Employees:" at bounding box center [320, 220] width 239 height 21
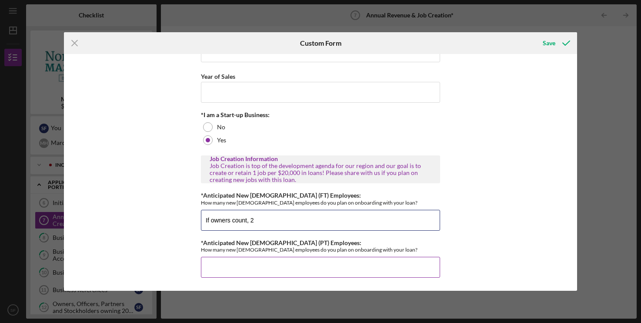
type input "If owners count, 2"
click at [256, 266] on input "*Anticipated New [DEMOGRAPHIC_DATA] (PT) Employees:" at bounding box center [320, 267] width 239 height 21
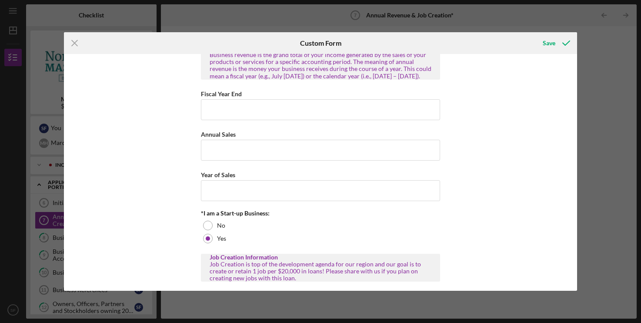
scroll to position [0, 0]
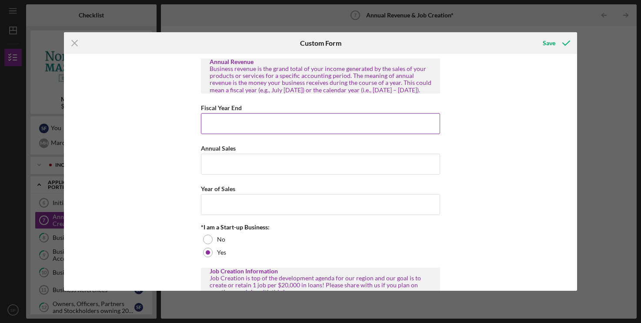
type input "2"
click at [340, 133] on input "Fiscal Year End" at bounding box center [320, 123] width 239 height 21
type input "n/a"
click at [268, 168] on input "Annual Sales" at bounding box center [320, 164] width 239 height 21
click at [263, 174] on input "Annual Sales" at bounding box center [320, 164] width 239 height 21
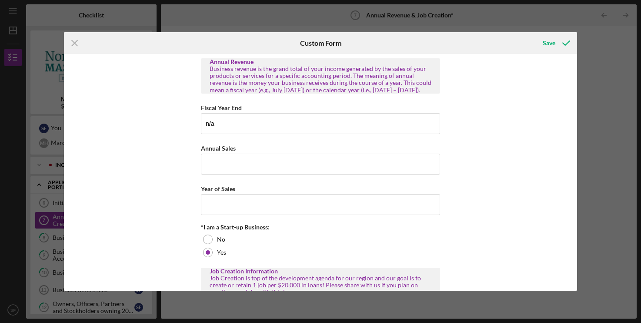
click at [272, 230] on div "Annual Revenue Business revenue is the grand total of your income generated by …" at bounding box center [320, 228] width 239 height 340
click at [277, 215] on input "Year of Sales" at bounding box center [320, 204] width 239 height 21
type input "n/a"
click at [251, 169] on input "Annual Sales" at bounding box center [320, 164] width 239 height 21
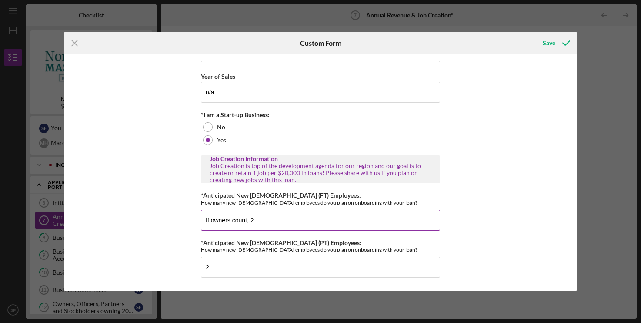
click at [361, 218] on input "If owners count, 2" at bounding box center [320, 220] width 239 height 21
click at [312, 262] on input "2" at bounding box center [320, 267] width 239 height 21
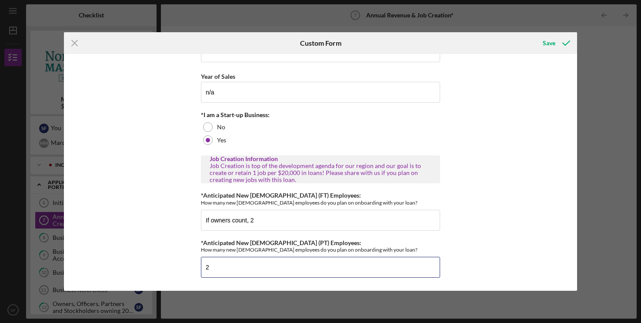
scroll to position [0, 0]
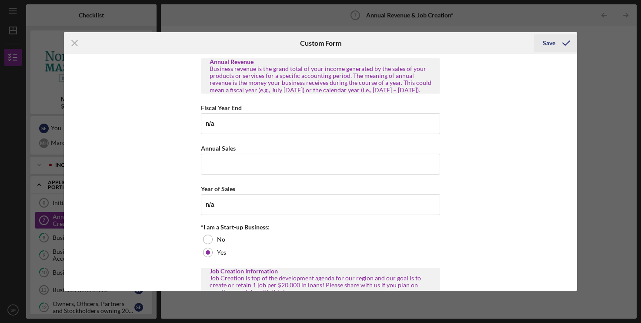
click at [547, 42] on div "Save" at bounding box center [549, 42] width 13 height 17
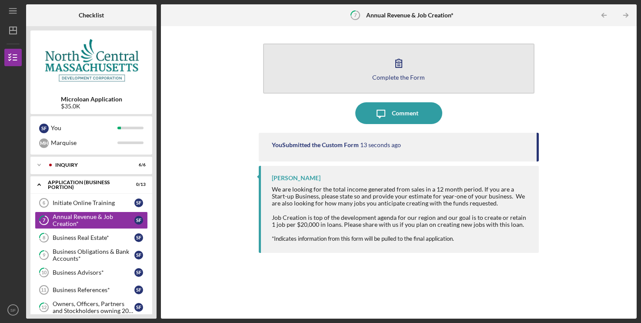
click at [398, 77] on div "Complete the Form" at bounding box center [398, 77] width 53 height 7
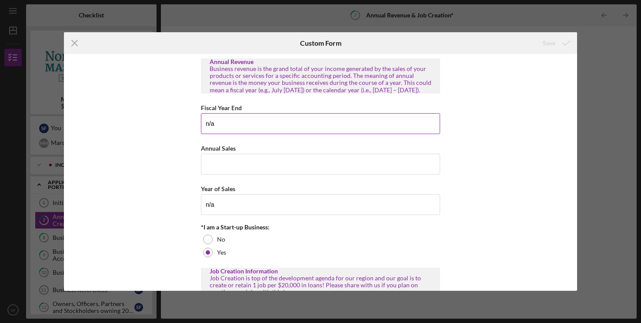
drag, startPoint x: 245, startPoint y: 131, endPoint x: 181, endPoint y: 126, distance: 64.1
click at [201, 126] on input "n/a" at bounding box center [320, 123] width 239 height 21
click at [548, 181] on div "Annual Revenue Business revenue is the grand total of your income generated by …" at bounding box center [320, 172] width 513 height 237
click at [286, 173] on input "Annual Sales" at bounding box center [320, 164] width 239 height 21
paste input "$313,500"
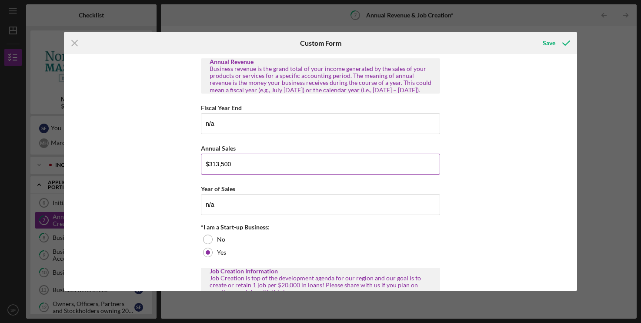
click at [209, 171] on input "$313,500" at bounding box center [320, 164] width 239 height 21
type input "$313,500"
click at [235, 214] on input "n/a" at bounding box center [320, 204] width 239 height 21
drag, startPoint x: 244, startPoint y: 214, endPoint x: 167, endPoint y: 213, distance: 77.9
click at [201, 213] on input "n/a" at bounding box center [320, 204] width 239 height 21
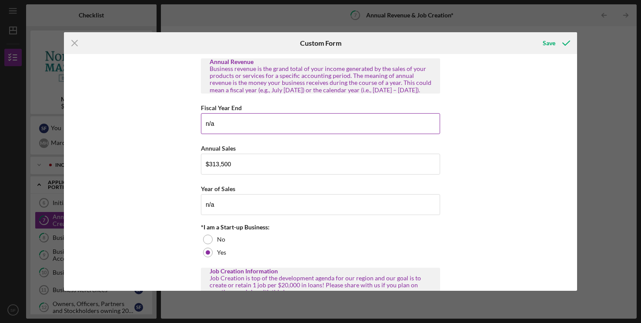
click at [265, 132] on input "n/a" at bounding box center [320, 123] width 239 height 21
click at [560, 37] on icon "submit" at bounding box center [567, 43] width 22 height 22
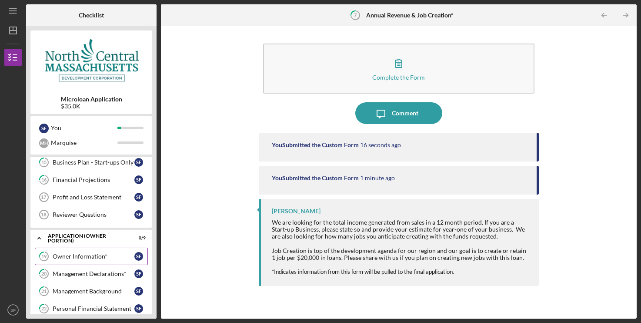
scroll to position [177, 0]
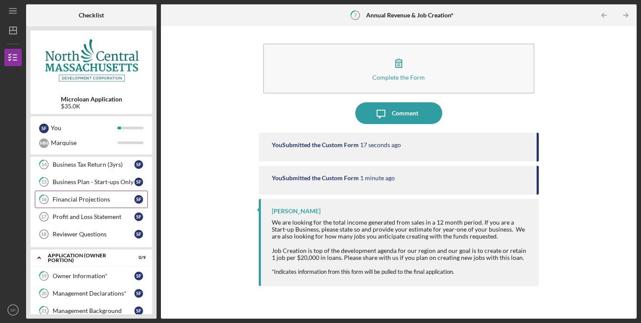
click at [95, 200] on div "Financial Projections" at bounding box center [94, 199] width 82 height 7
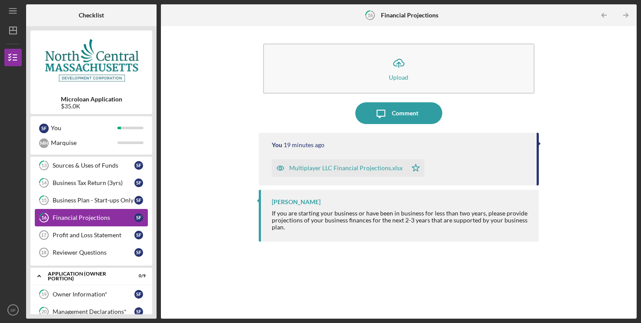
scroll to position [133, 0]
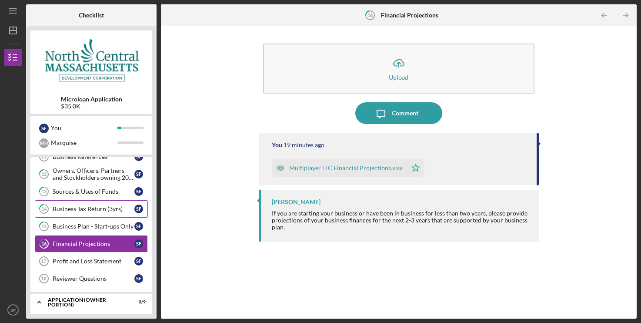
click at [78, 206] on div "Business Tax Return (3yrs)" at bounding box center [94, 208] width 82 height 7
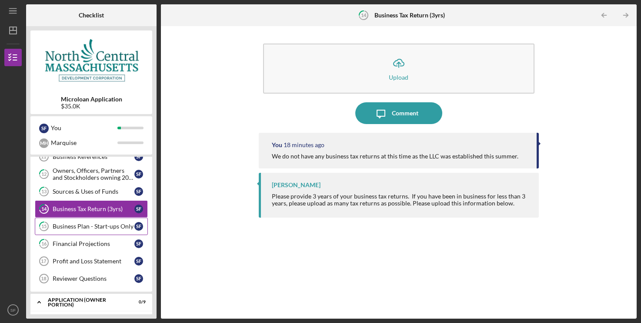
click at [85, 222] on link "15 Business Plan - Start-ups Only S F" at bounding box center [91, 226] width 113 height 17
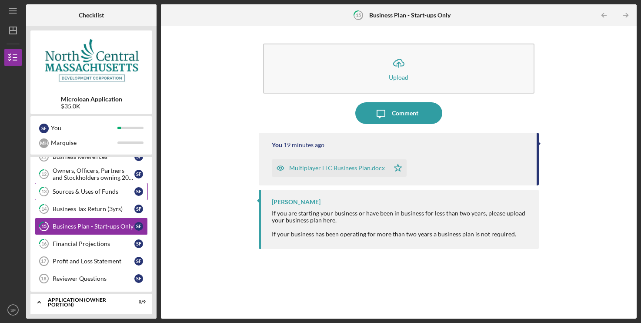
click at [88, 194] on div "Sources & Uses of Funds" at bounding box center [94, 191] width 82 height 7
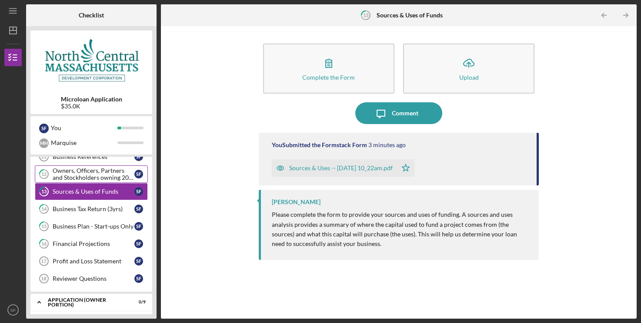
click at [91, 175] on div "Owners, Officers, Partners and Stockholders owning 20% or more*" at bounding box center [94, 174] width 82 height 14
